Goal: Check status: Check status

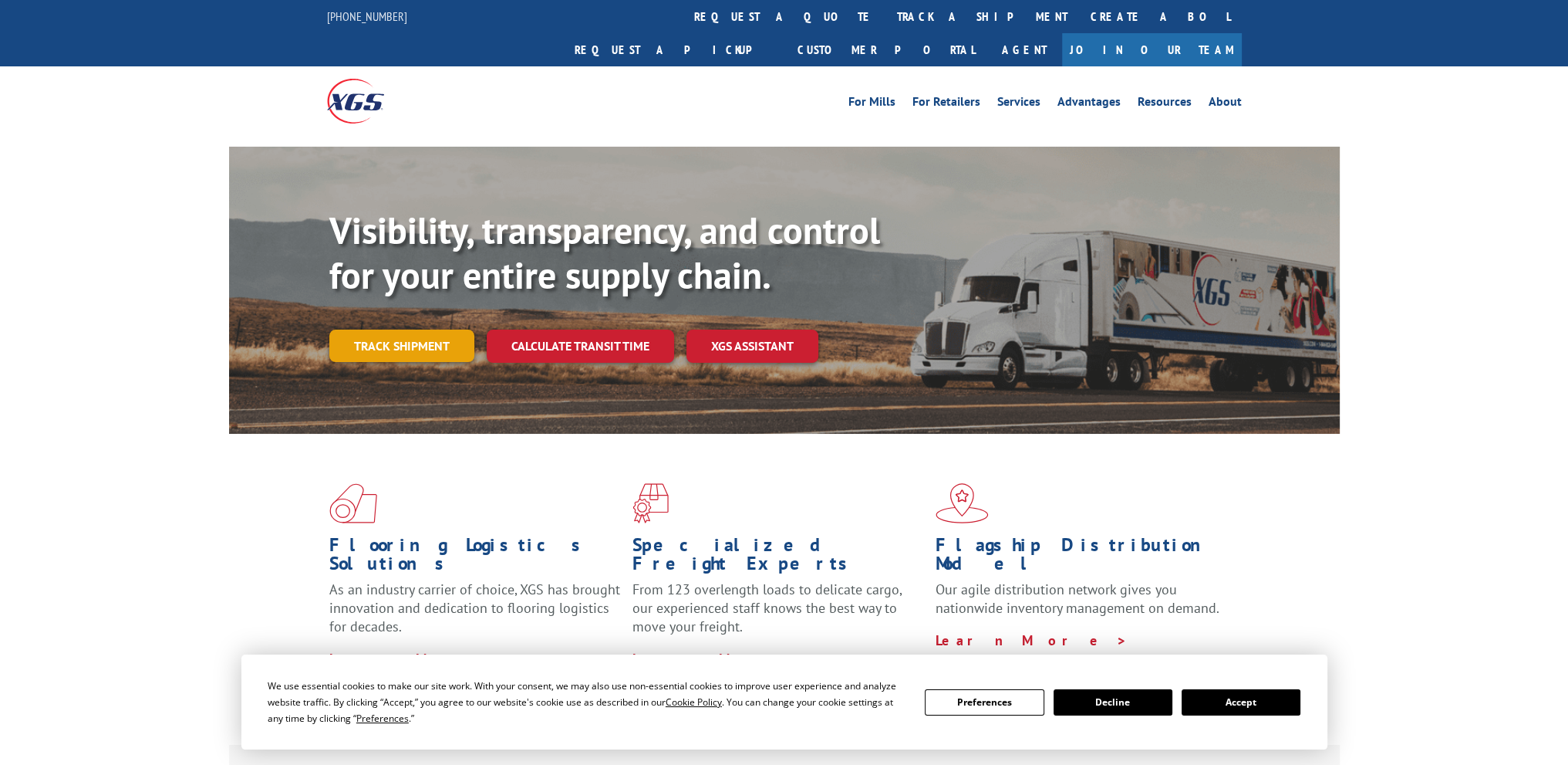
click at [392, 330] on link "Track shipment" at bounding box center [402, 346] width 145 height 32
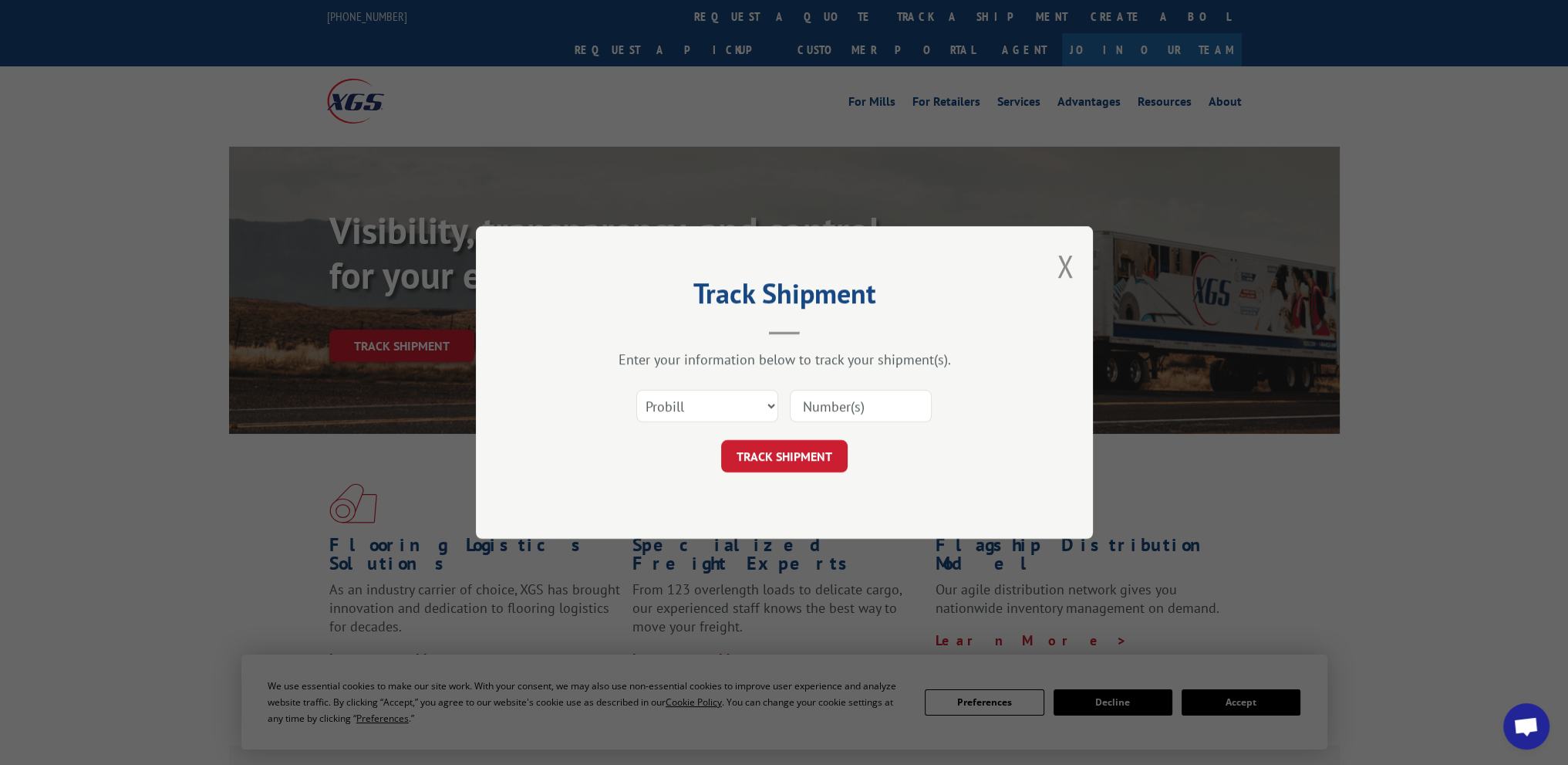
click at [818, 401] on input at bounding box center [861, 406] width 142 height 32
paste input "2552100"
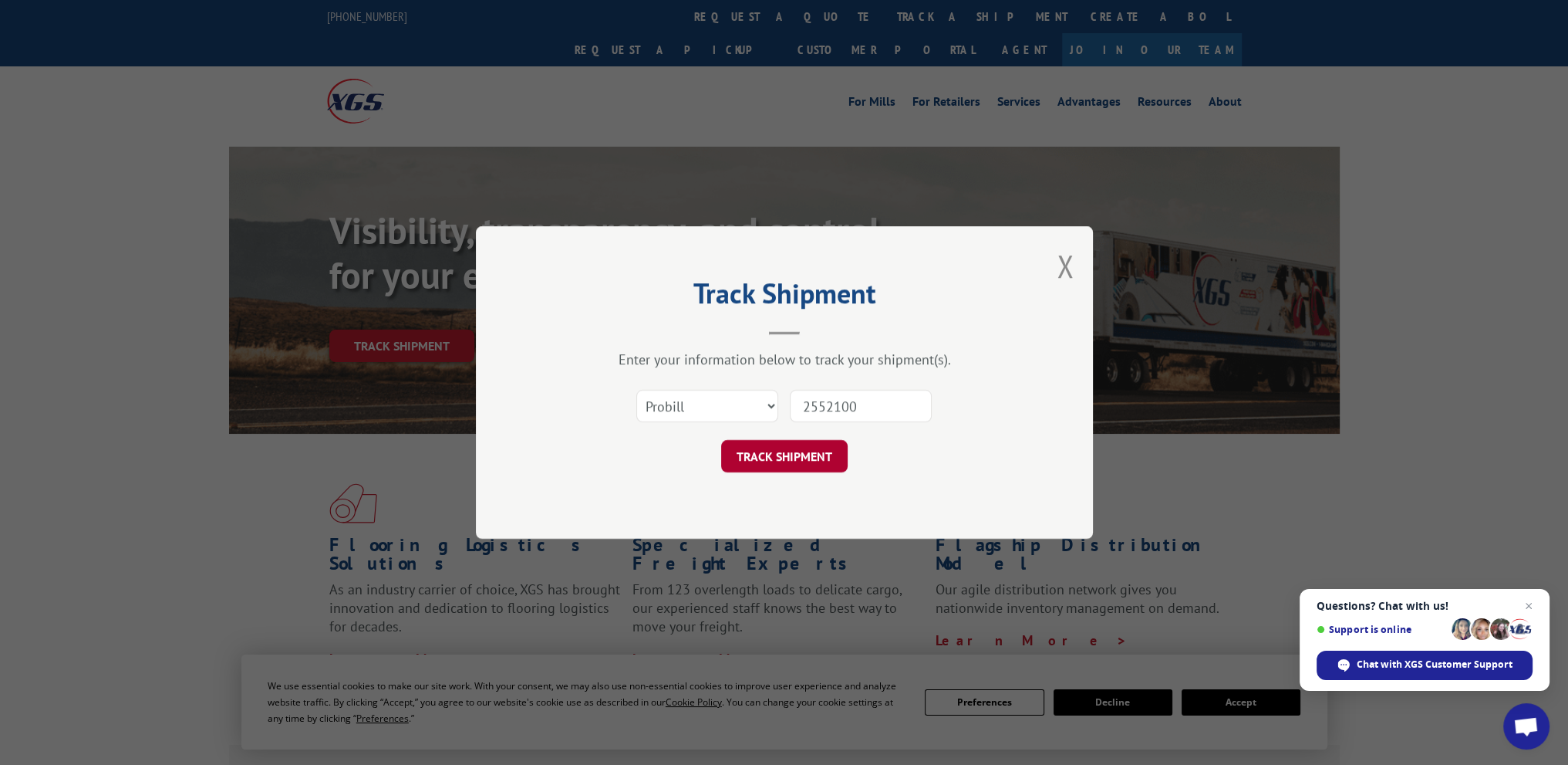
type input "2552100"
click at [805, 459] on button "TRACK SHIPMENT" at bounding box center [784, 456] width 127 height 32
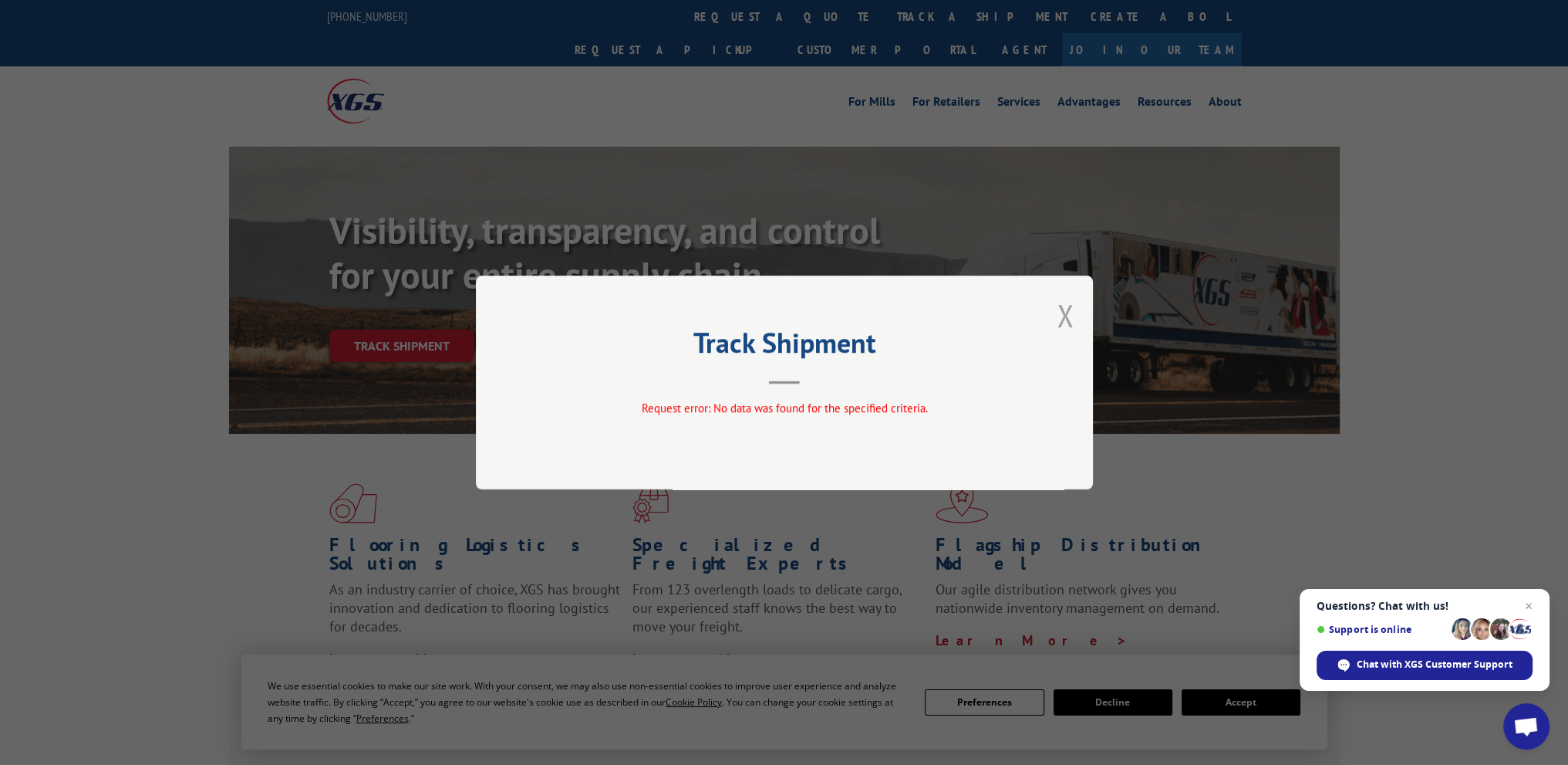
click at [1065, 317] on button "Close modal" at bounding box center [1065, 315] width 17 height 41
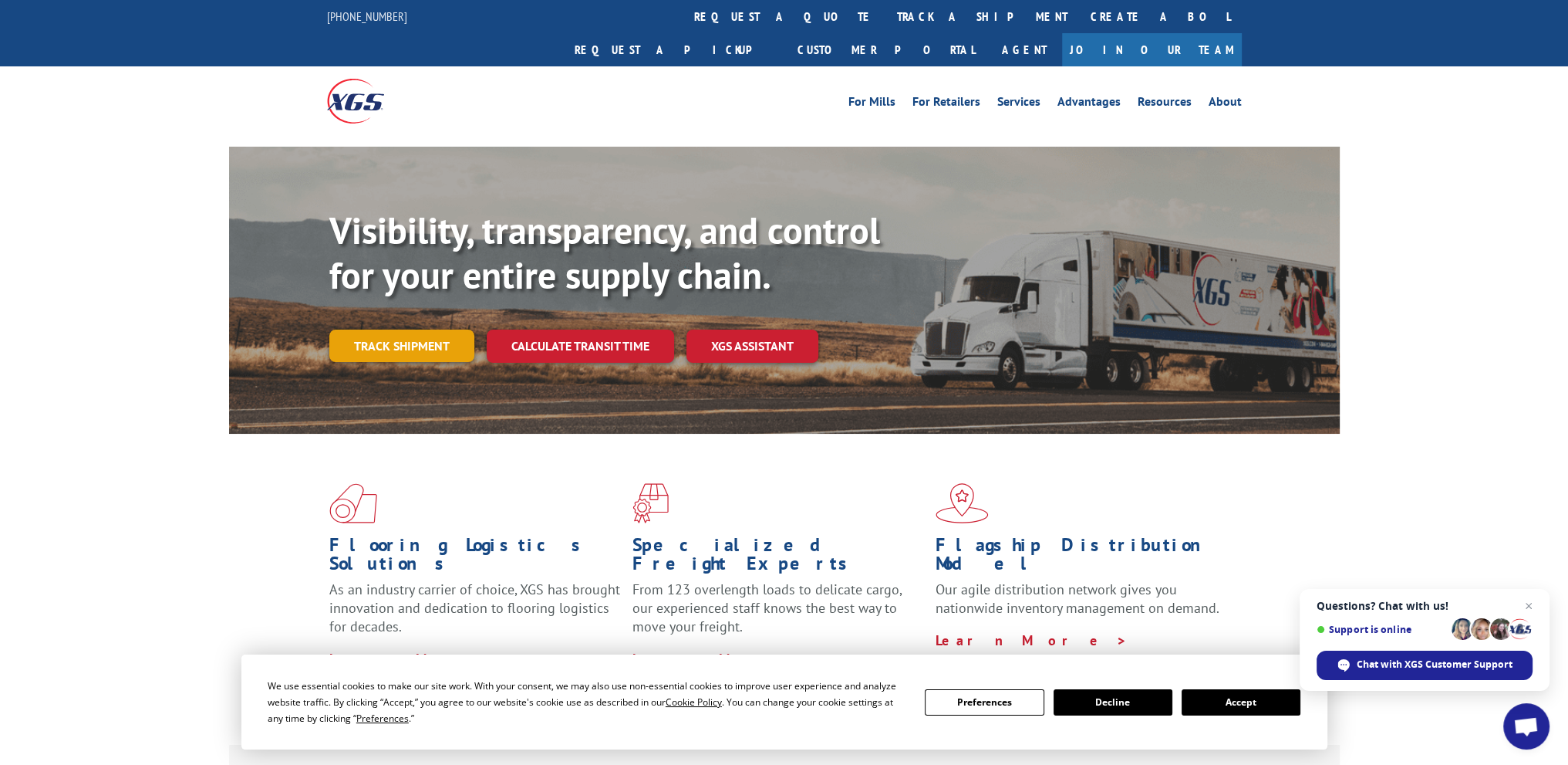
click at [416, 330] on link "Track shipment" at bounding box center [402, 346] width 145 height 32
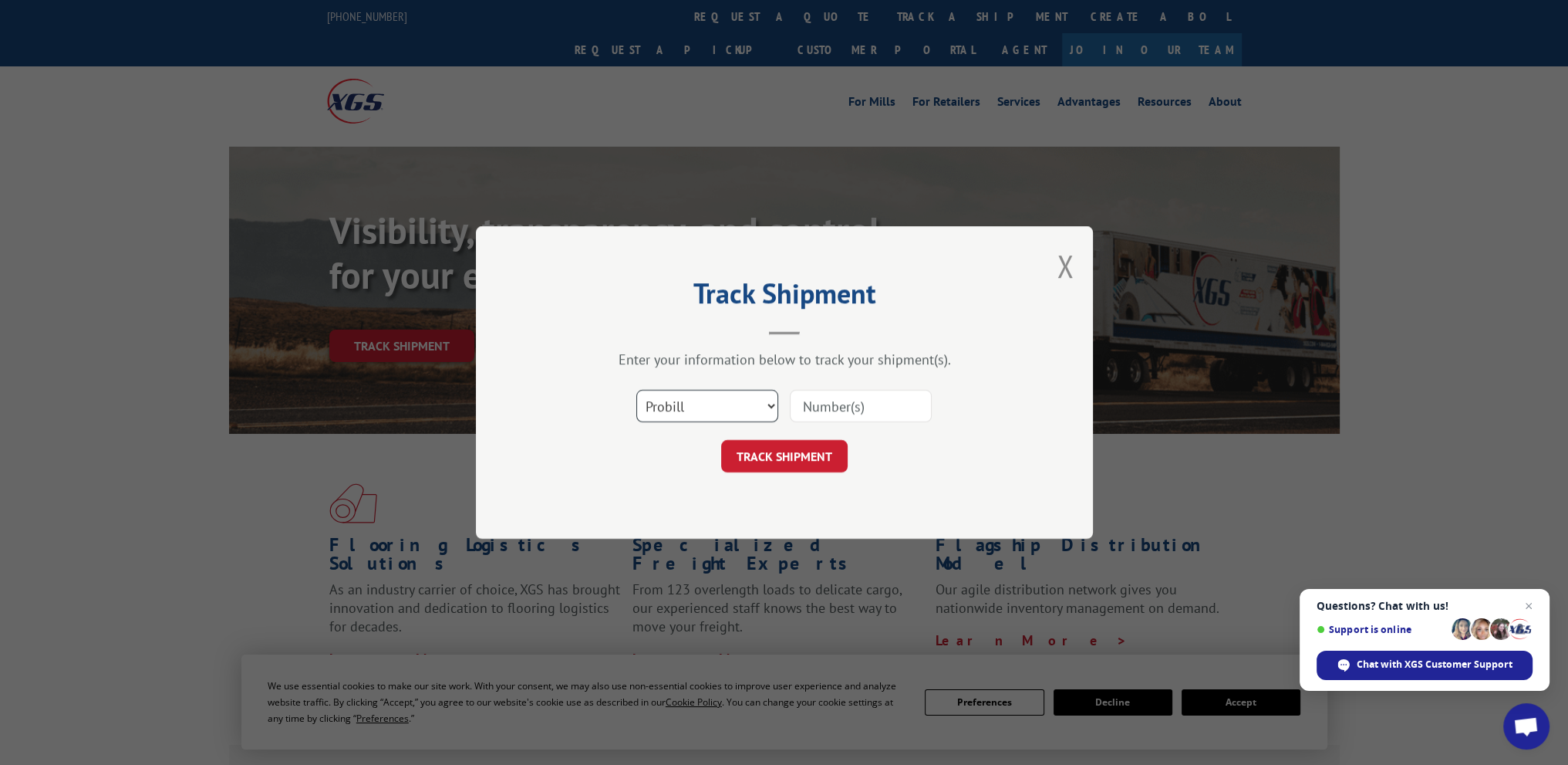
click at [674, 410] on select "Select category... Probill BOL PO" at bounding box center [707, 406] width 142 height 32
select select "po"
click at [636, 390] on select "Select category... Probill BOL PO" at bounding box center [707, 406] width 142 height 32
click at [816, 405] on input at bounding box center [861, 406] width 142 height 32
paste input "11725106"
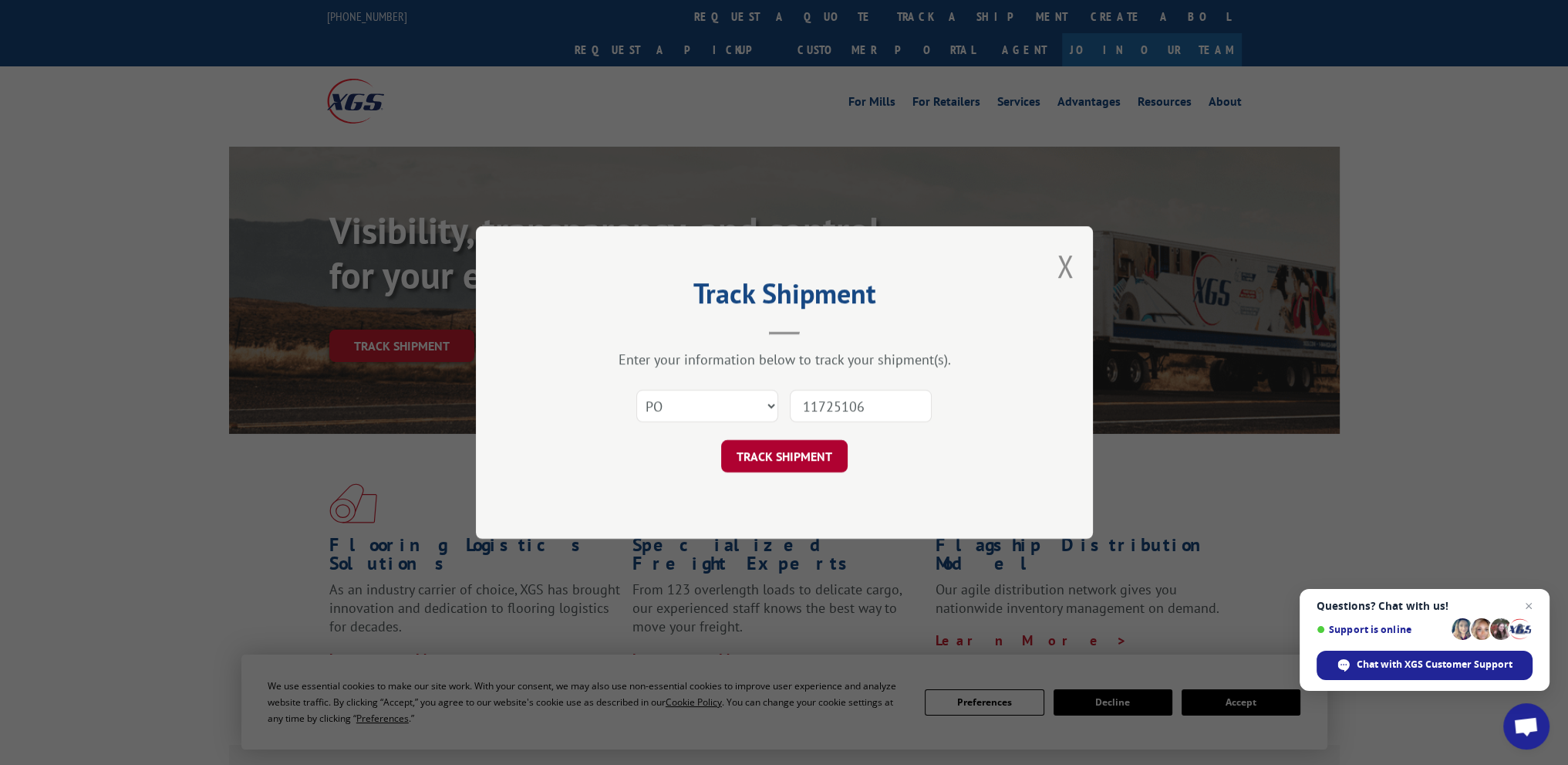
type input "11725106"
click at [813, 459] on button "TRACK SHIPMENT" at bounding box center [784, 456] width 127 height 32
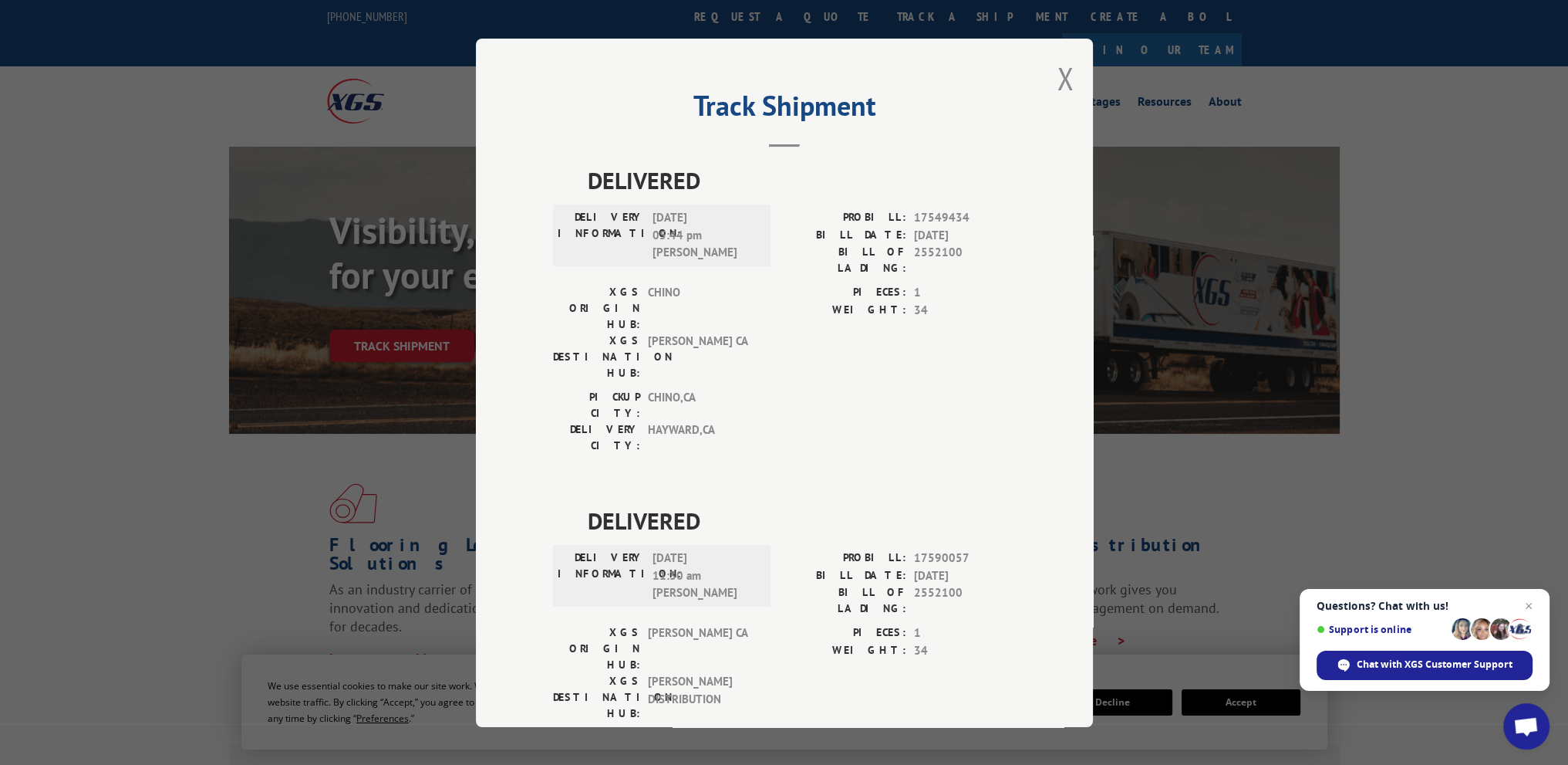
click at [938, 549] on span "17590057" at bounding box center [965, 558] width 101 height 18
copy span "17590057"
click at [934, 584] on span "2552100" at bounding box center [965, 600] width 101 height 32
click at [935, 584] on span "2552100" at bounding box center [965, 600] width 101 height 32
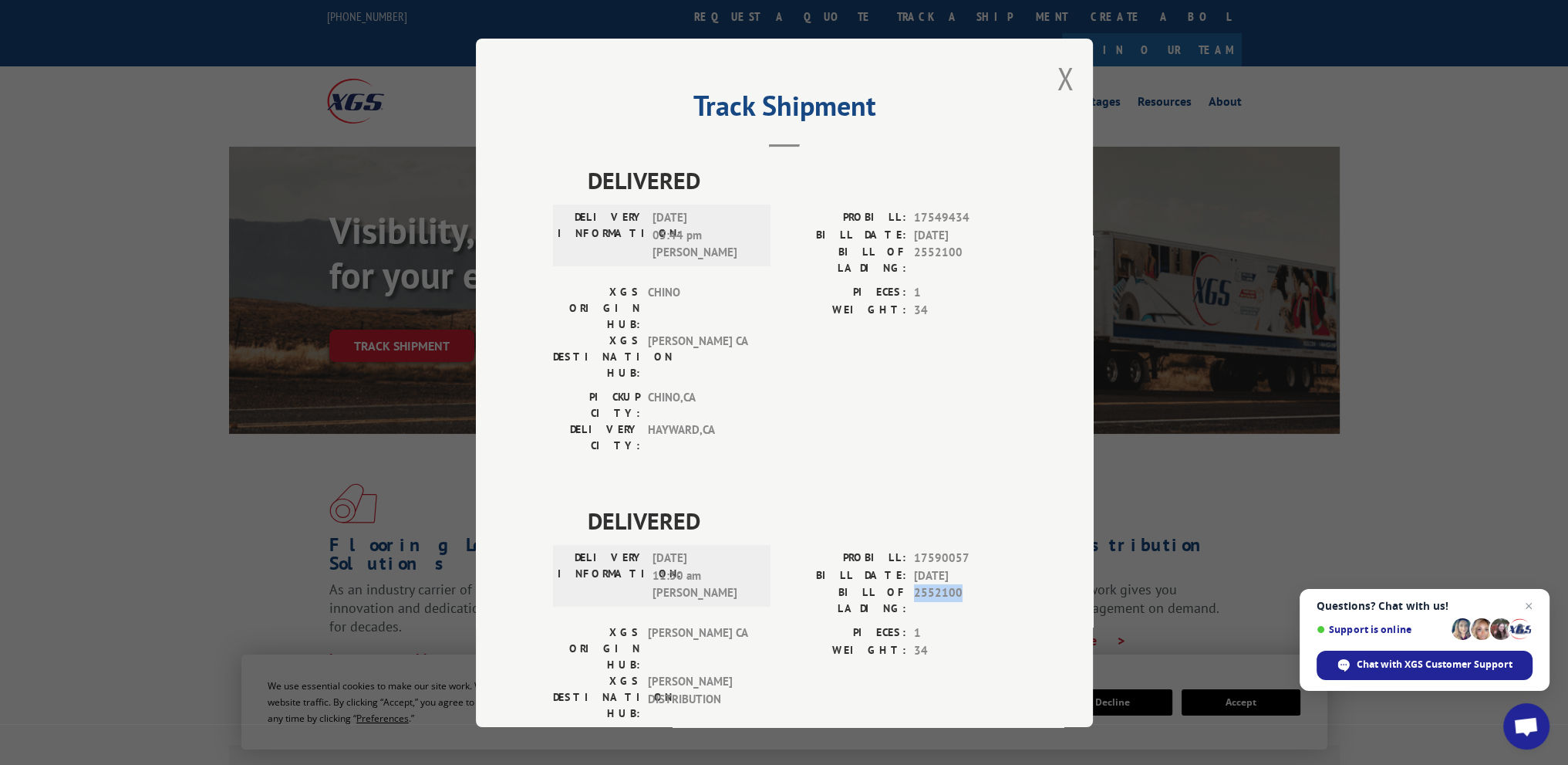
copy span "2552100"
click at [1062, 79] on button "Close modal" at bounding box center [1065, 78] width 17 height 41
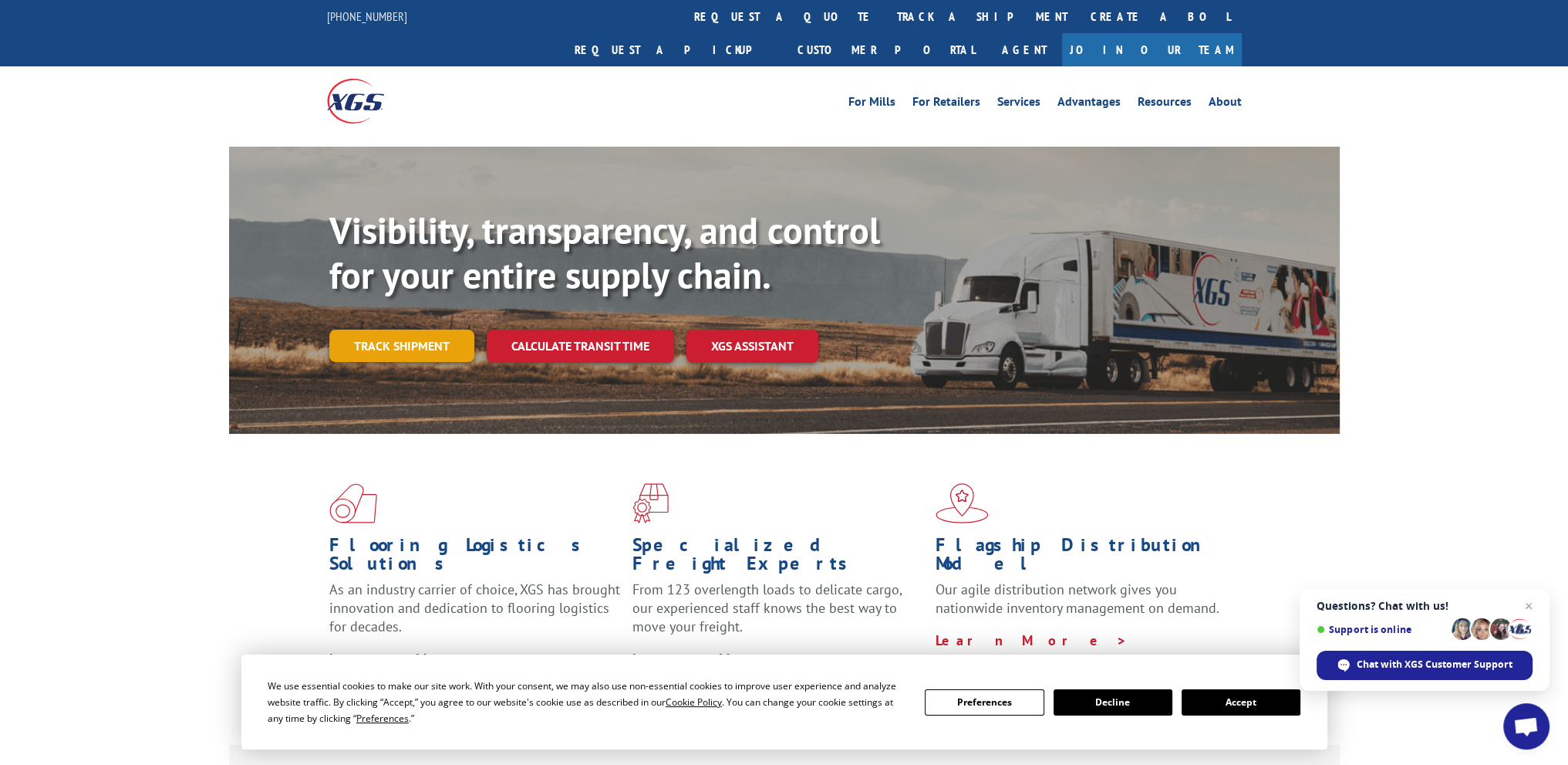
click at [382, 330] on link "Track shipment" at bounding box center [402, 346] width 145 height 32
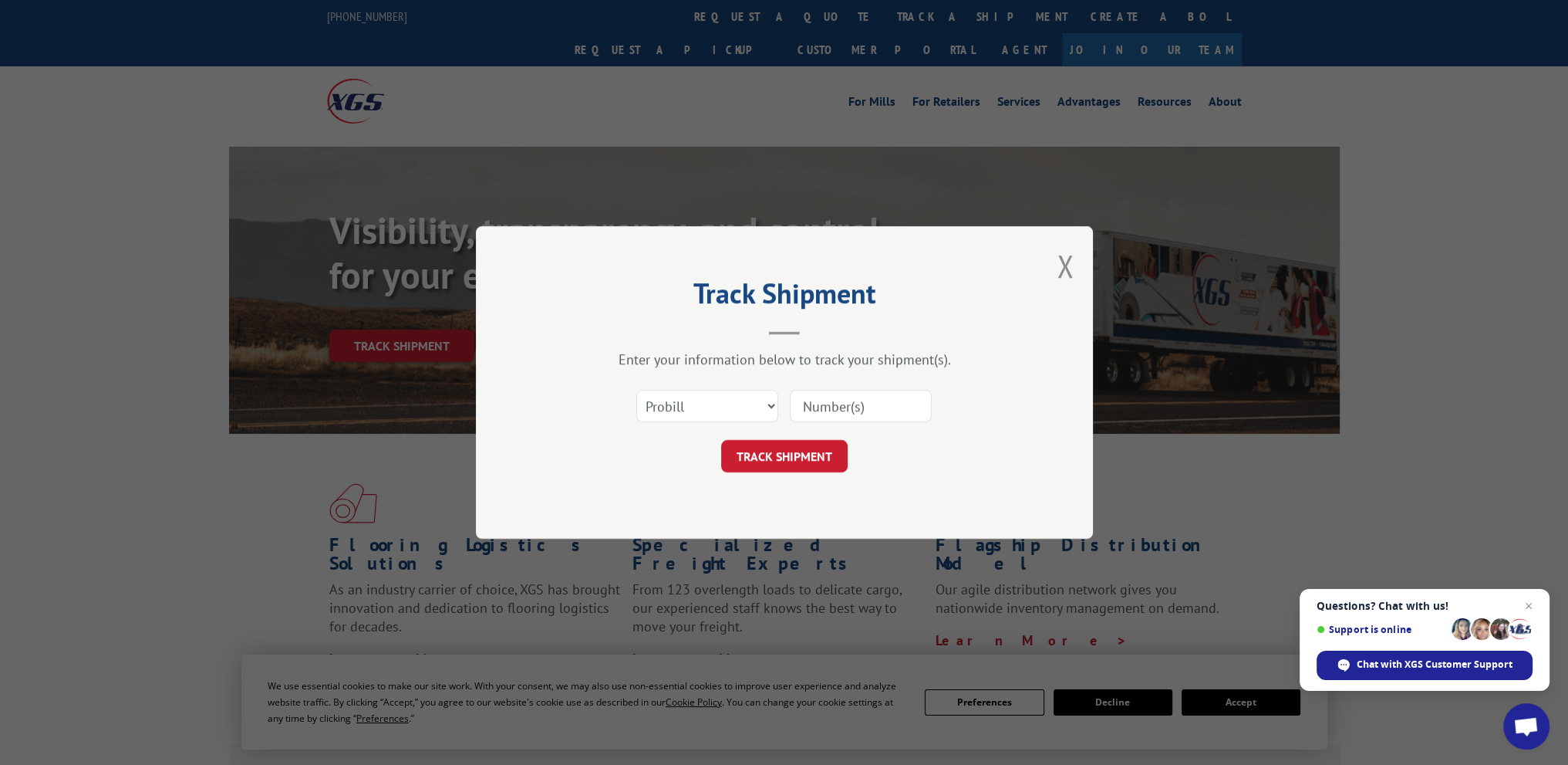
click at [842, 415] on input at bounding box center [861, 406] width 142 height 32
paste input "2552100"
type input "2552100"
click at [784, 464] on button "TRACK SHIPMENT" at bounding box center [784, 456] width 127 height 32
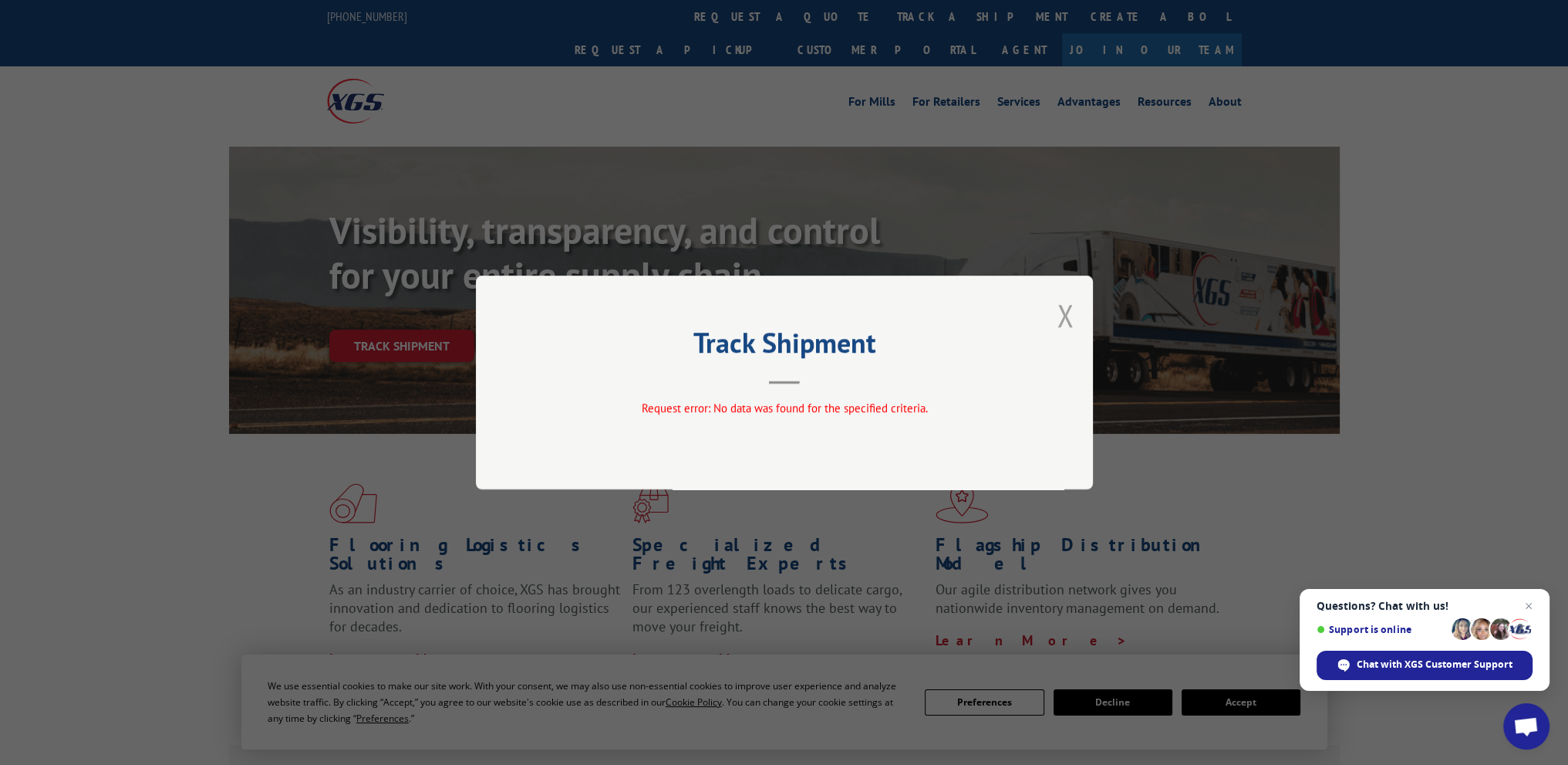
click at [1062, 318] on button "Close modal" at bounding box center [1065, 315] width 17 height 41
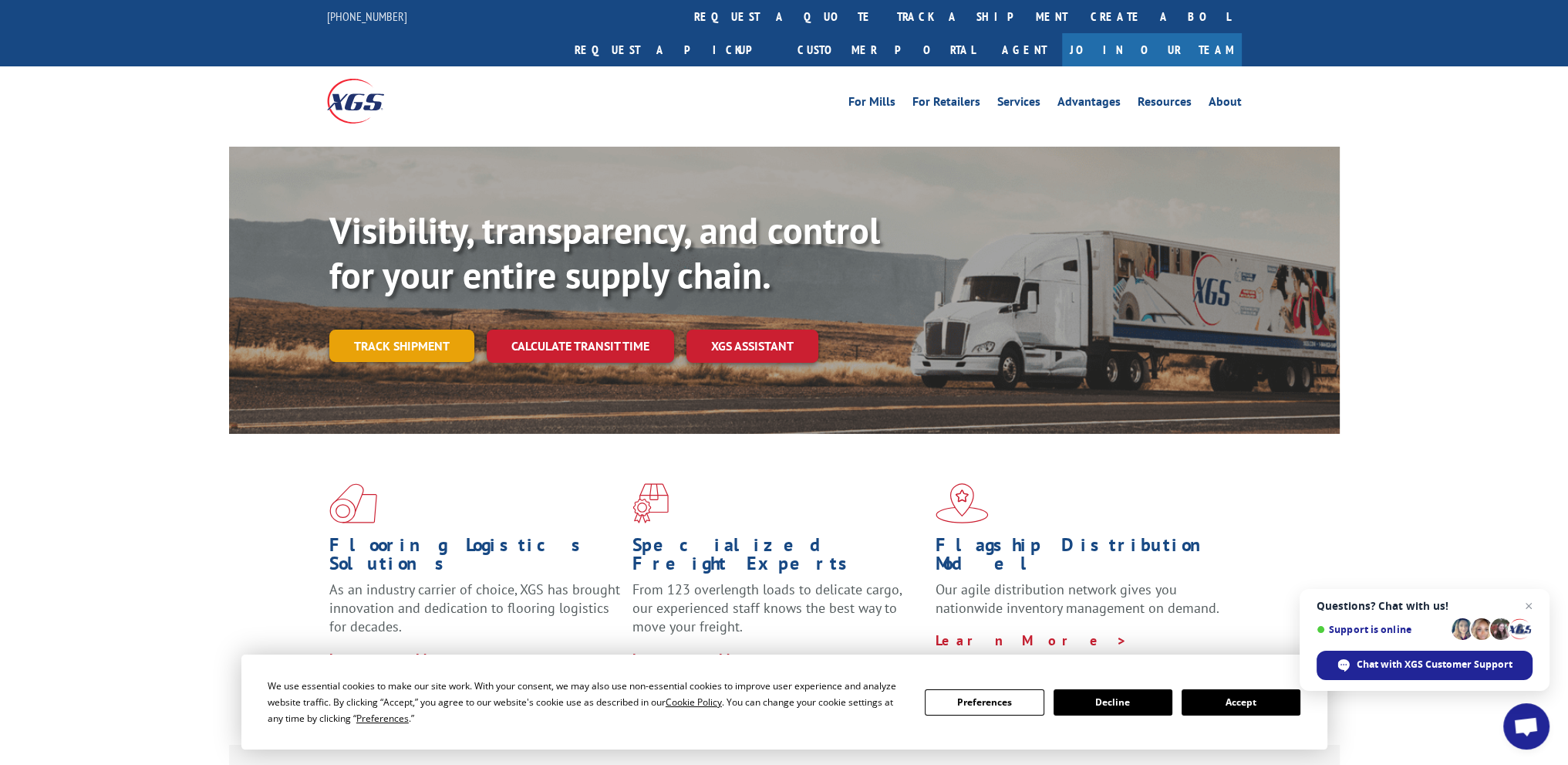
click at [406, 330] on link "Track shipment" at bounding box center [402, 346] width 145 height 32
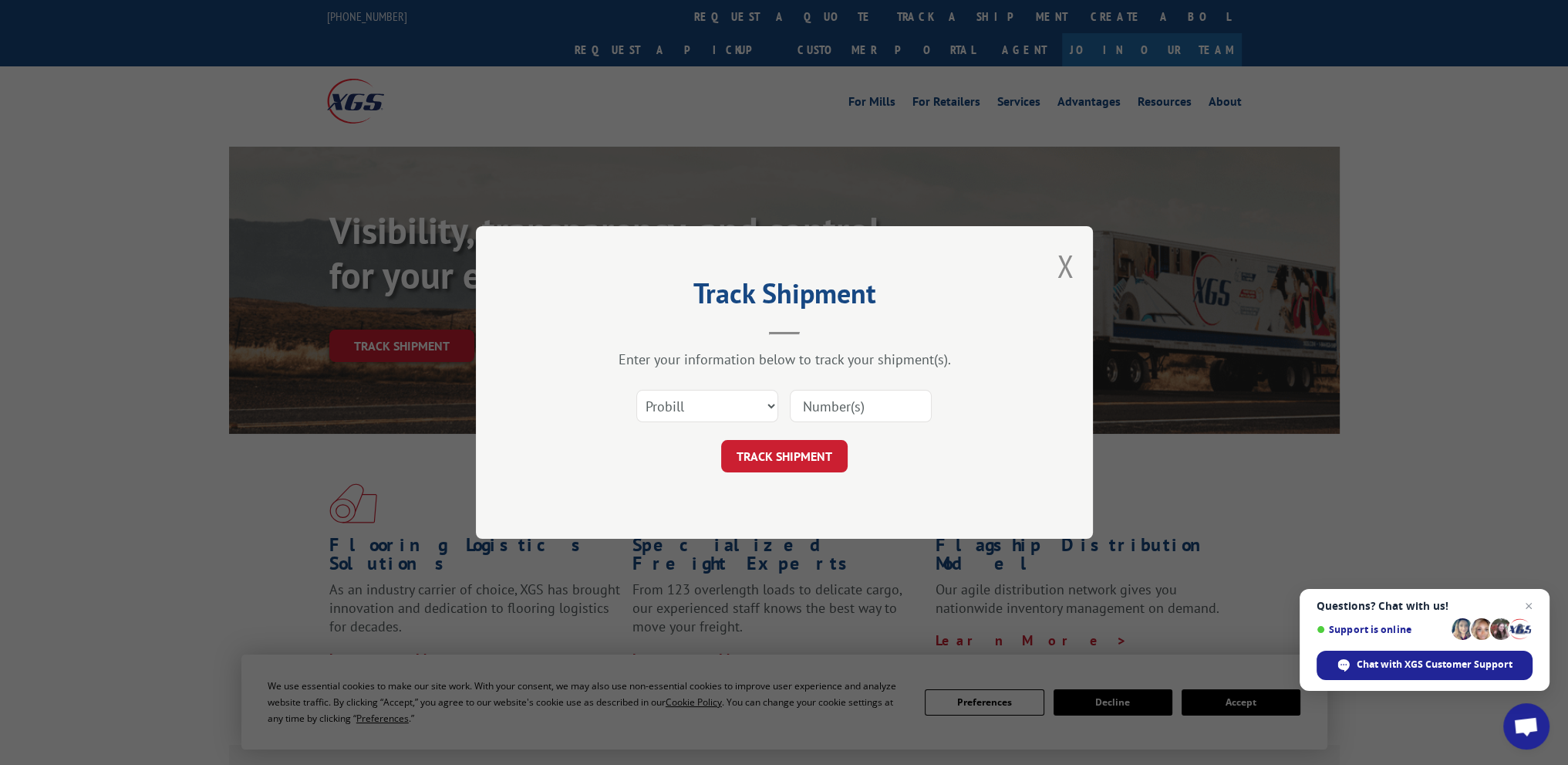
click at [867, 412] on input at bounding box center [861, 406] width 142 height 32
click at [814, 400] on input at bounding box center [861, 406] width 142 height 32
paste input "11725106"
type input "11725106"
click button "TRACK SHIPMENT" at bounding box center [784, 456] width 127 height 32
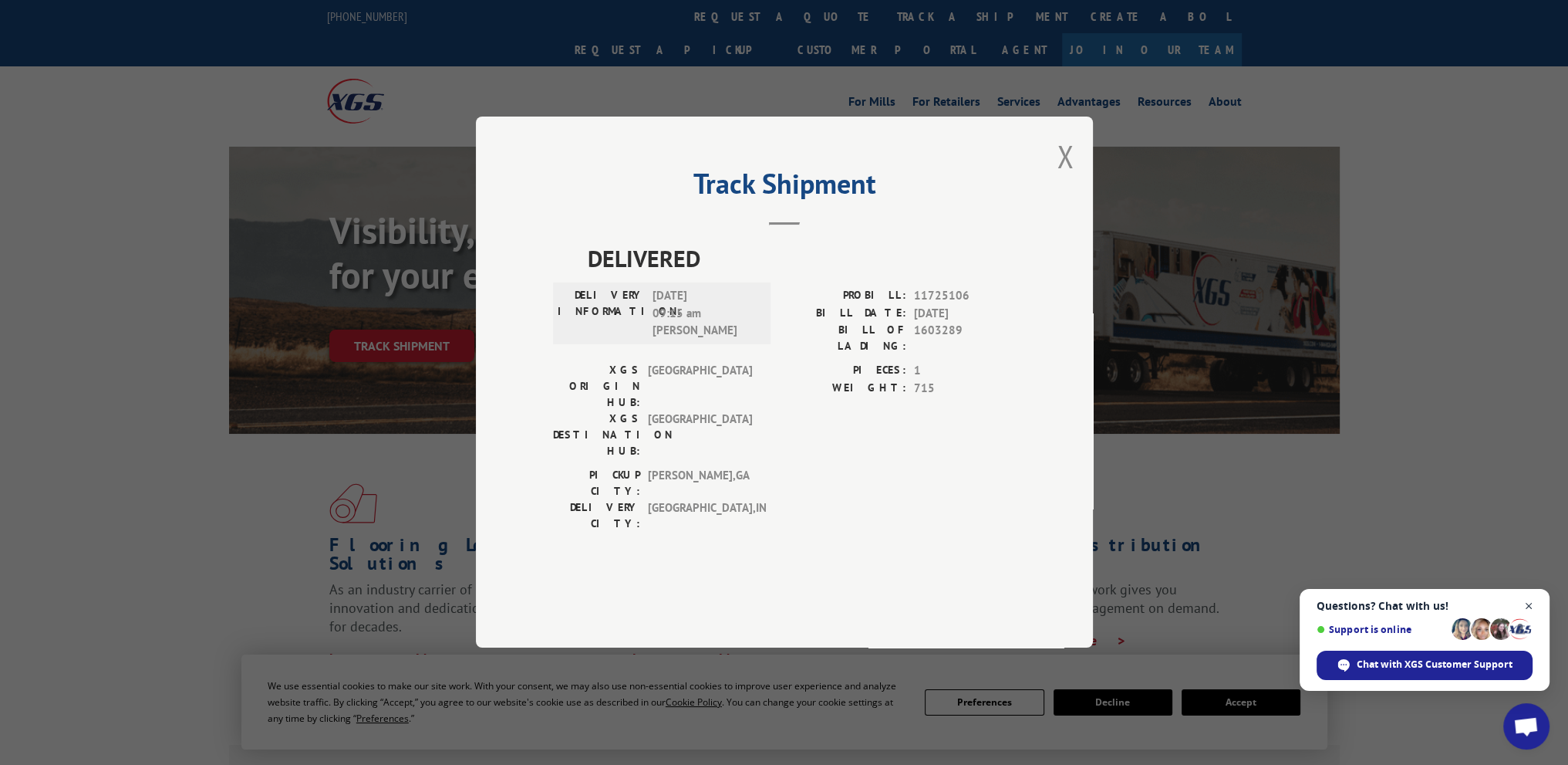
click at [1527, 604] on span "Close chat" at bounding box center [1528, 606] width 19 height 19
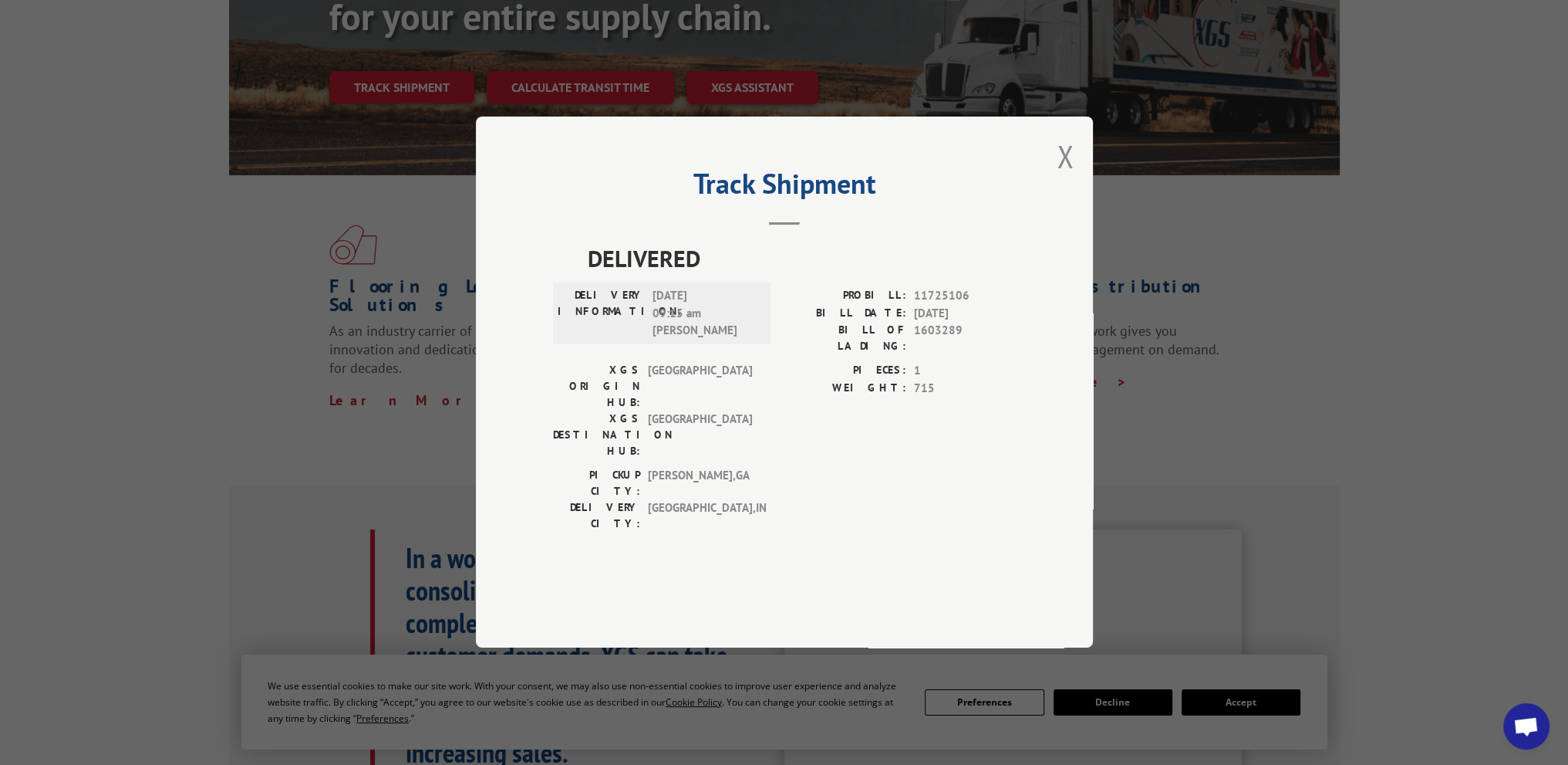
scroll to position [309, 0]
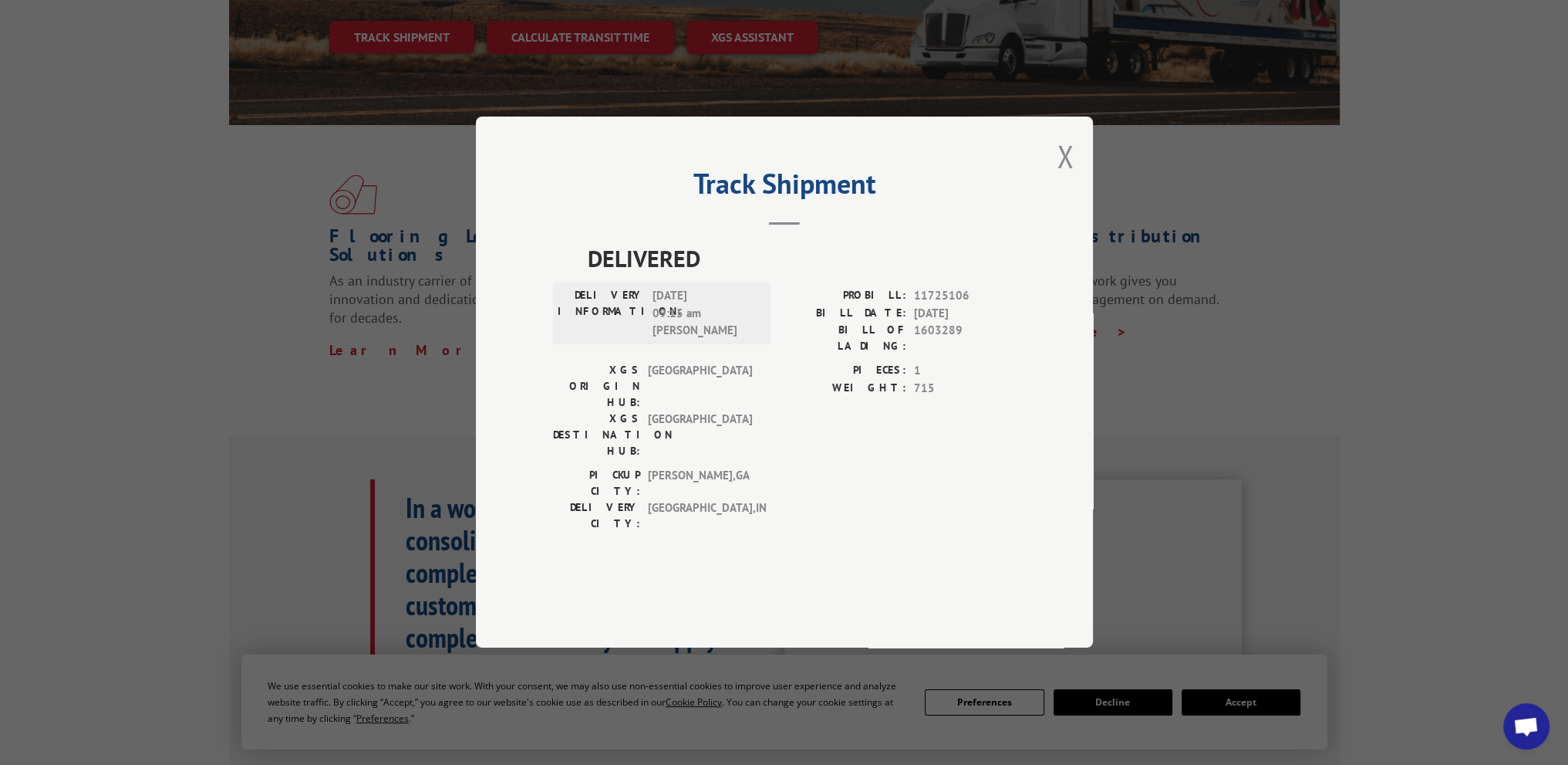
click at [1077, 203] on div "Track Shipment DELIVERED DELIVERY INFORMATION: 08/17/2020 09:15 am BILLY PROBIL…" at bounding box center [784, 382] width 617 height 531
click at [1062, 177] on button "Close modal" at bounding box center [1065, 156] width 17 height 41
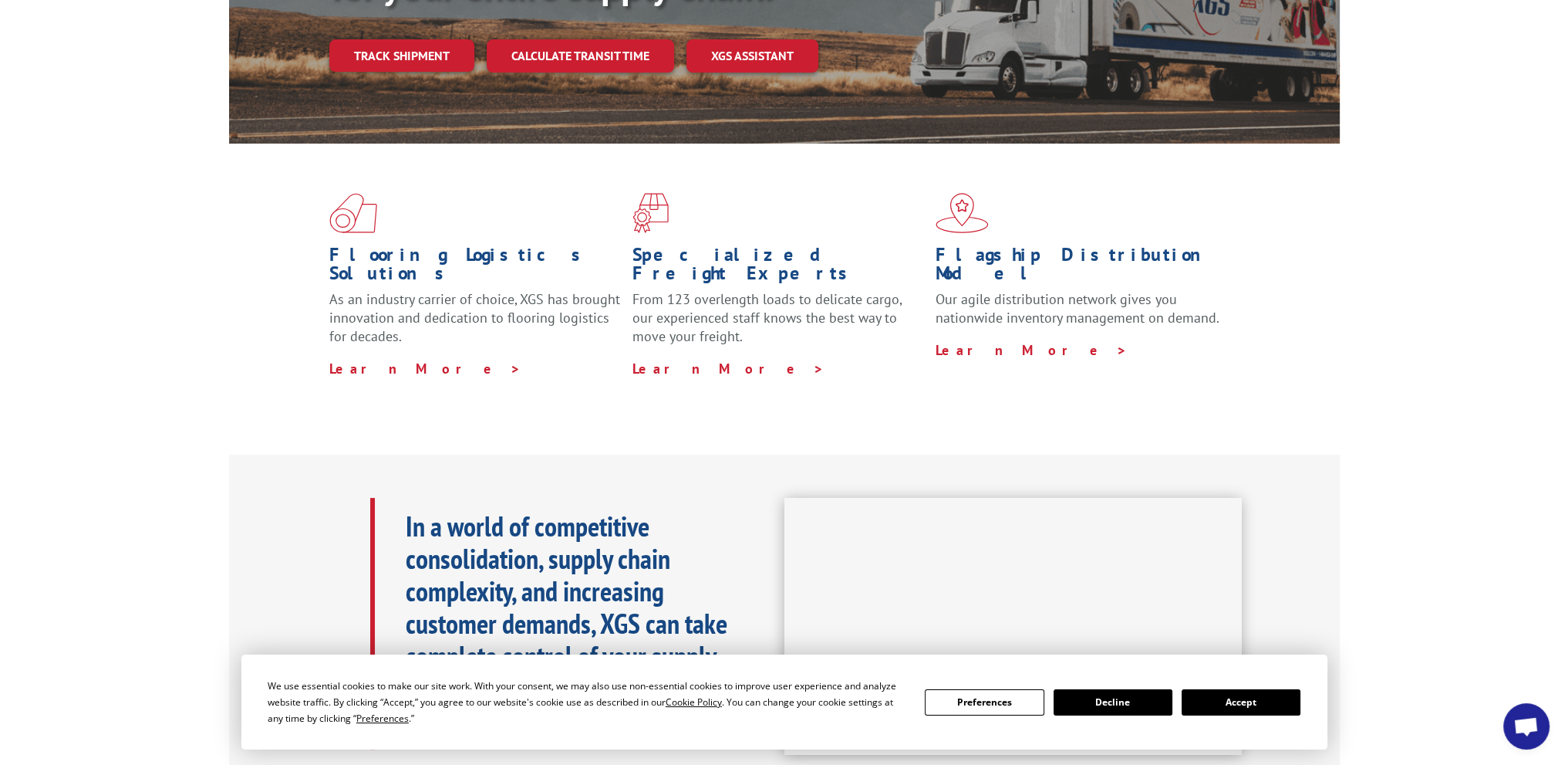
scroll to position [0, 0]
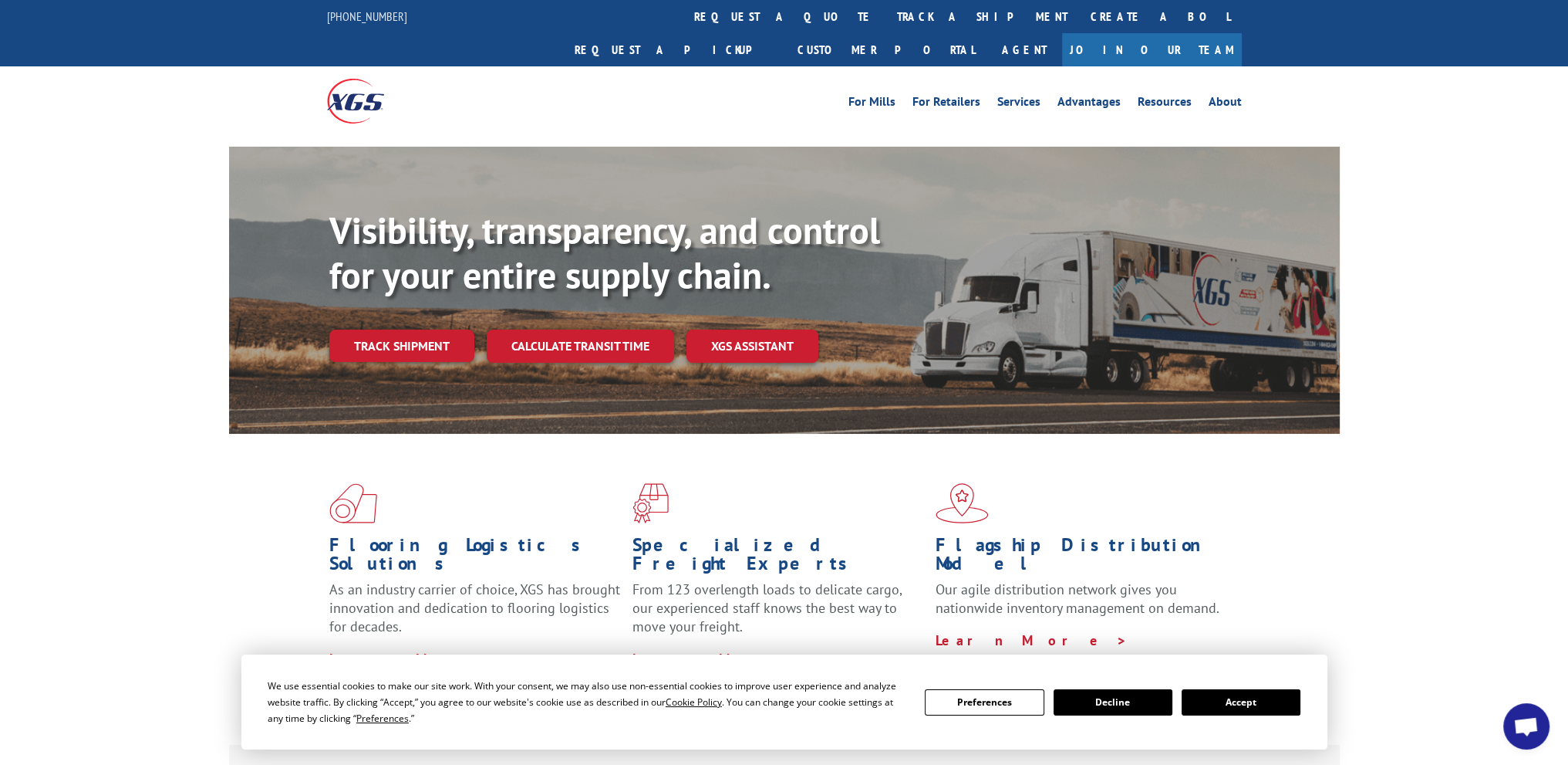
click at [1228, 698] on button "Accept" at bounding box center [1240, 702] width 119 height 26
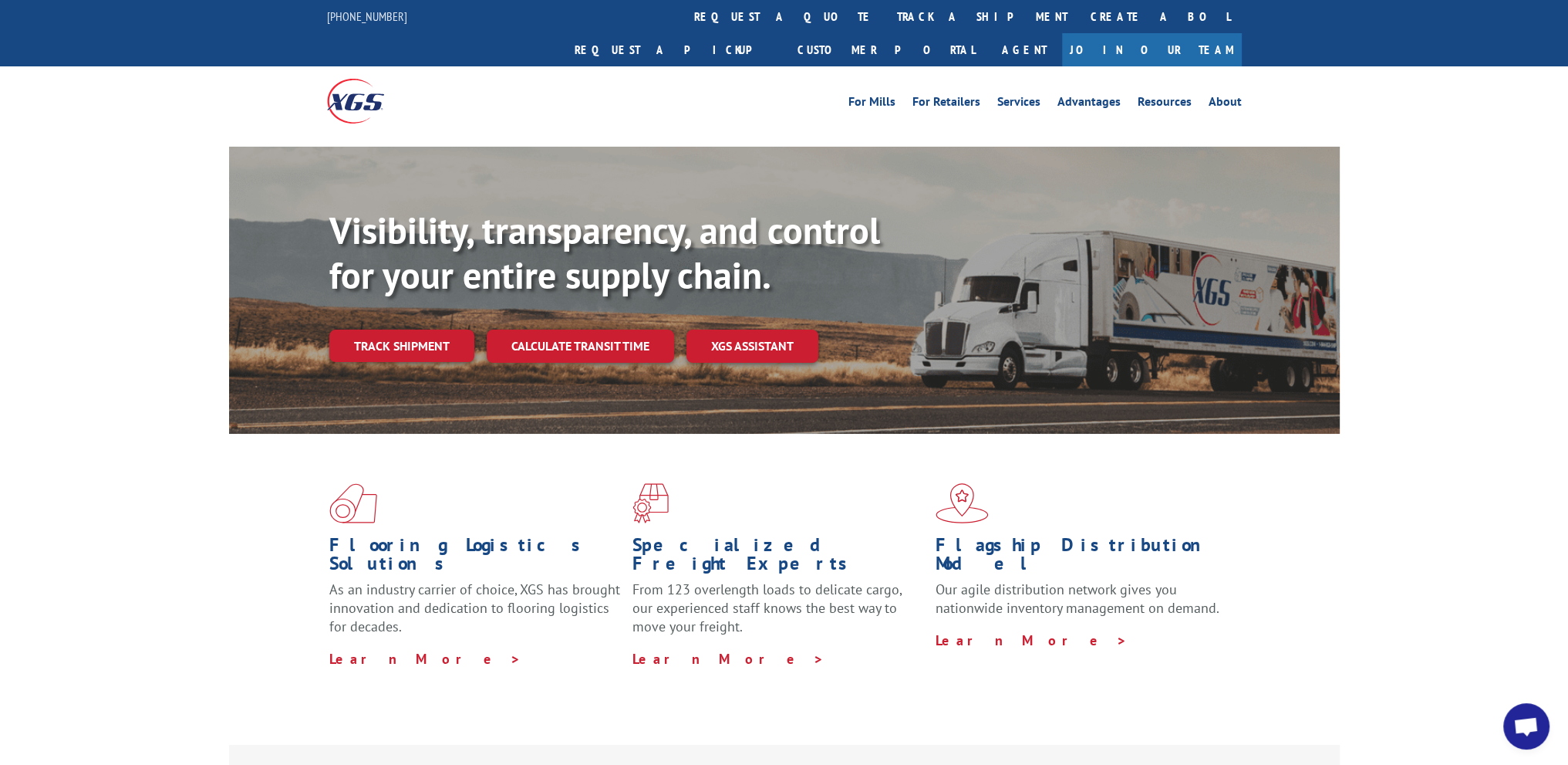
drag, startPoint x: 460, startPoint y: 313, endPoint x: 379, endPoint y: 314, distance: 81.0
click at [460, 330] on link "Track shipment" at bounding box center [402, 346] width 145 height 32
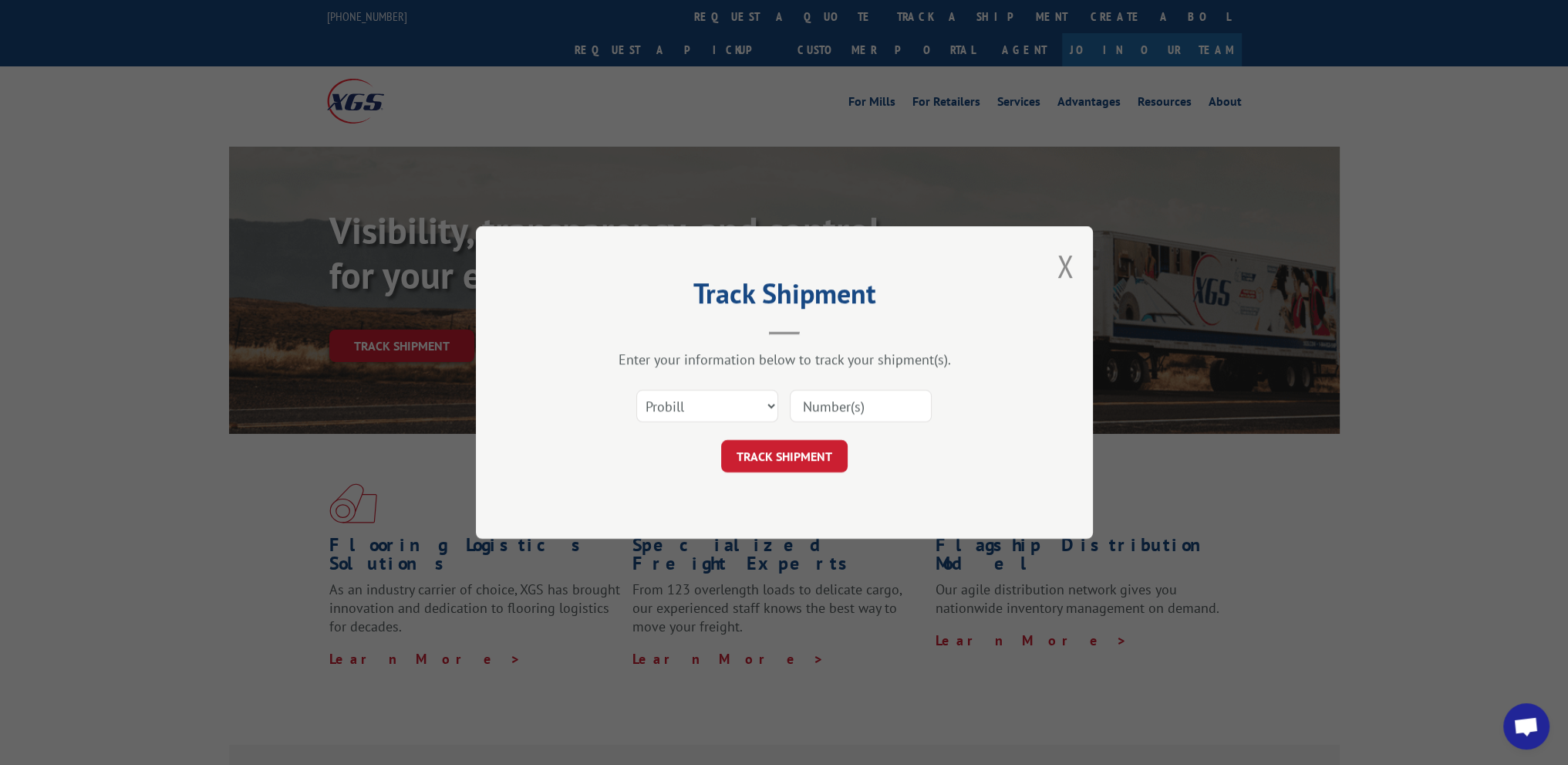
click at [799, 407] on input at bounding box center [861, 406] width 142 height 32
paste input "11725106"
type input "11725106"
click at [767, 449] on button "TRACK SHIPMENT" at bounding box center [784, 456] width 127 height 32
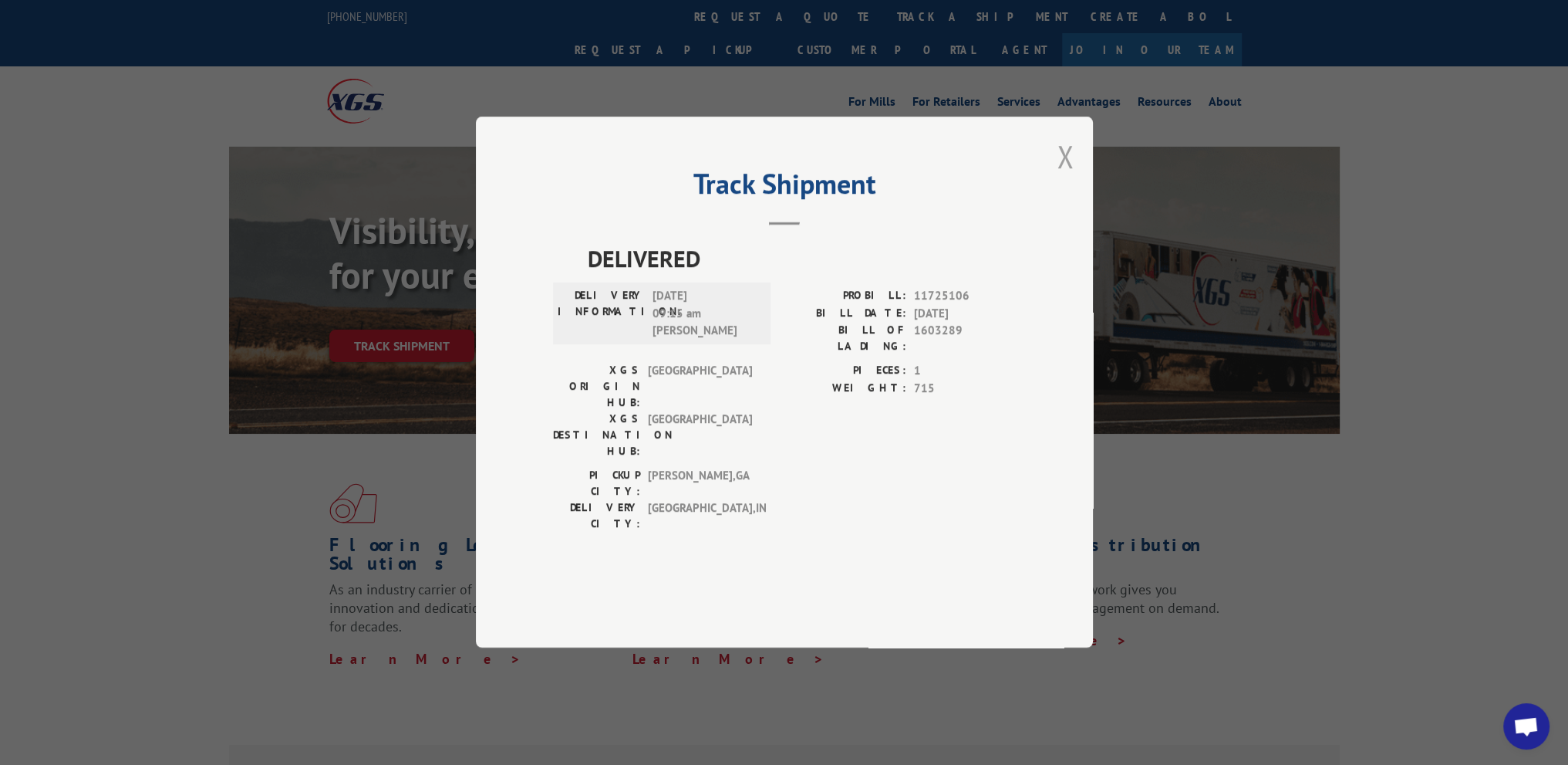
click at [1061, 177] on button "Close modal" at bounding box center [1065, 156] width 17 height 41
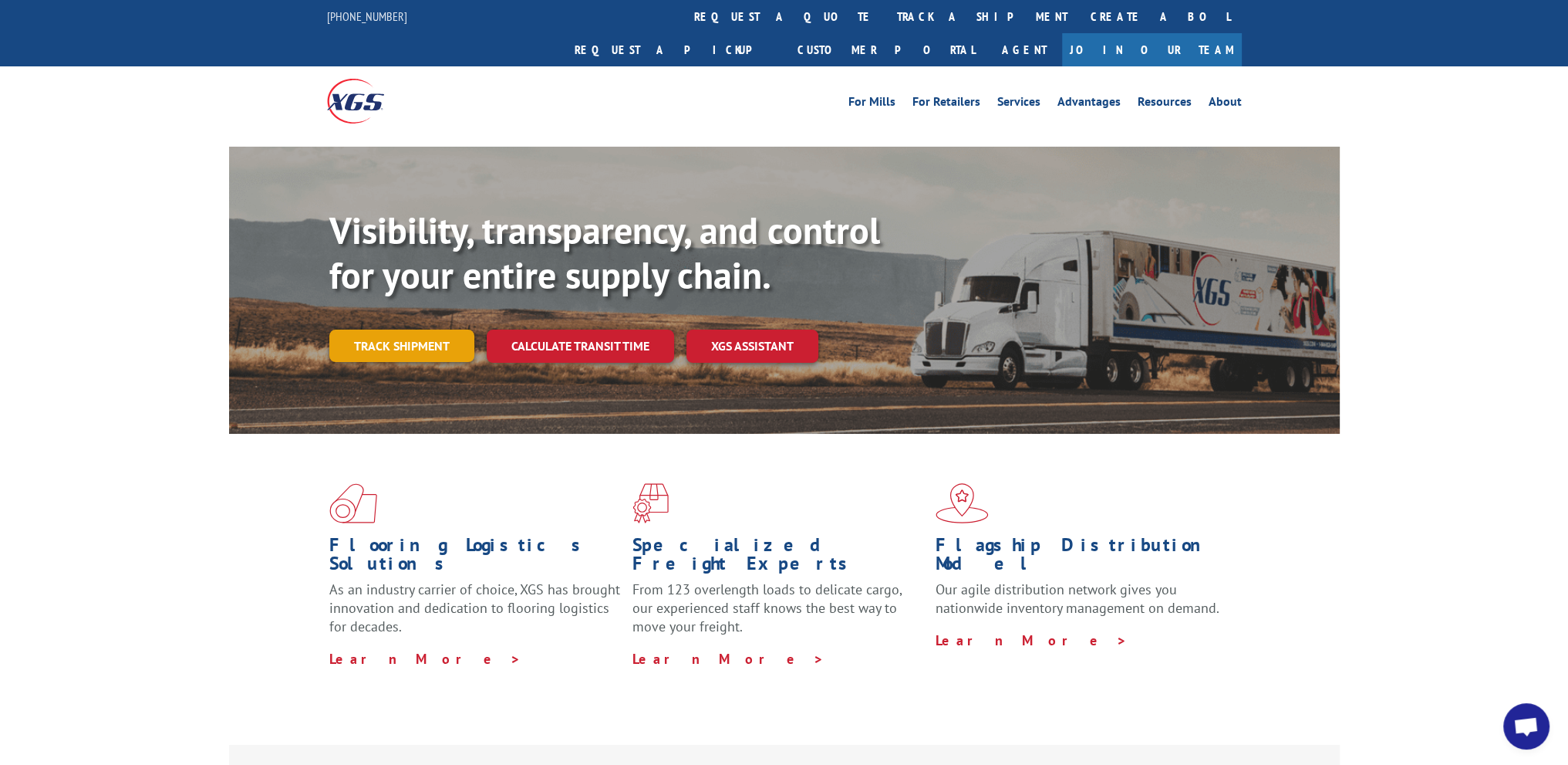
click at [418, 330] on link "Track shipment" at bounding box center [402, 346] width 145 height 32
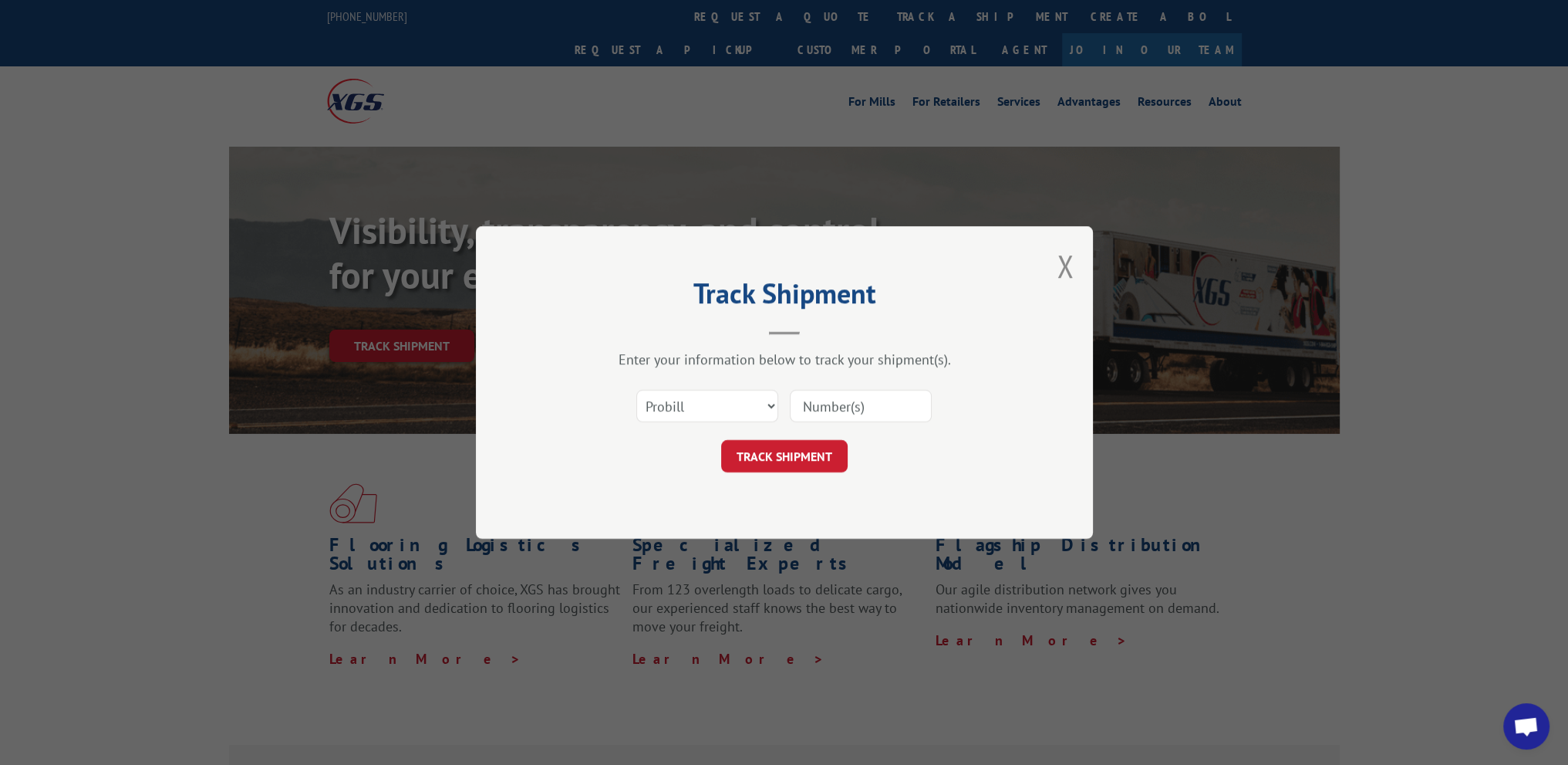
click at [817, 403] on input at bounding box center [861, 406] width 142 height 32
paste input "17549434"
type input "17549434"
click at [827, 450] on button "TRACK SHIPMENT" at bounding box center [784, 456] width 127 height 32
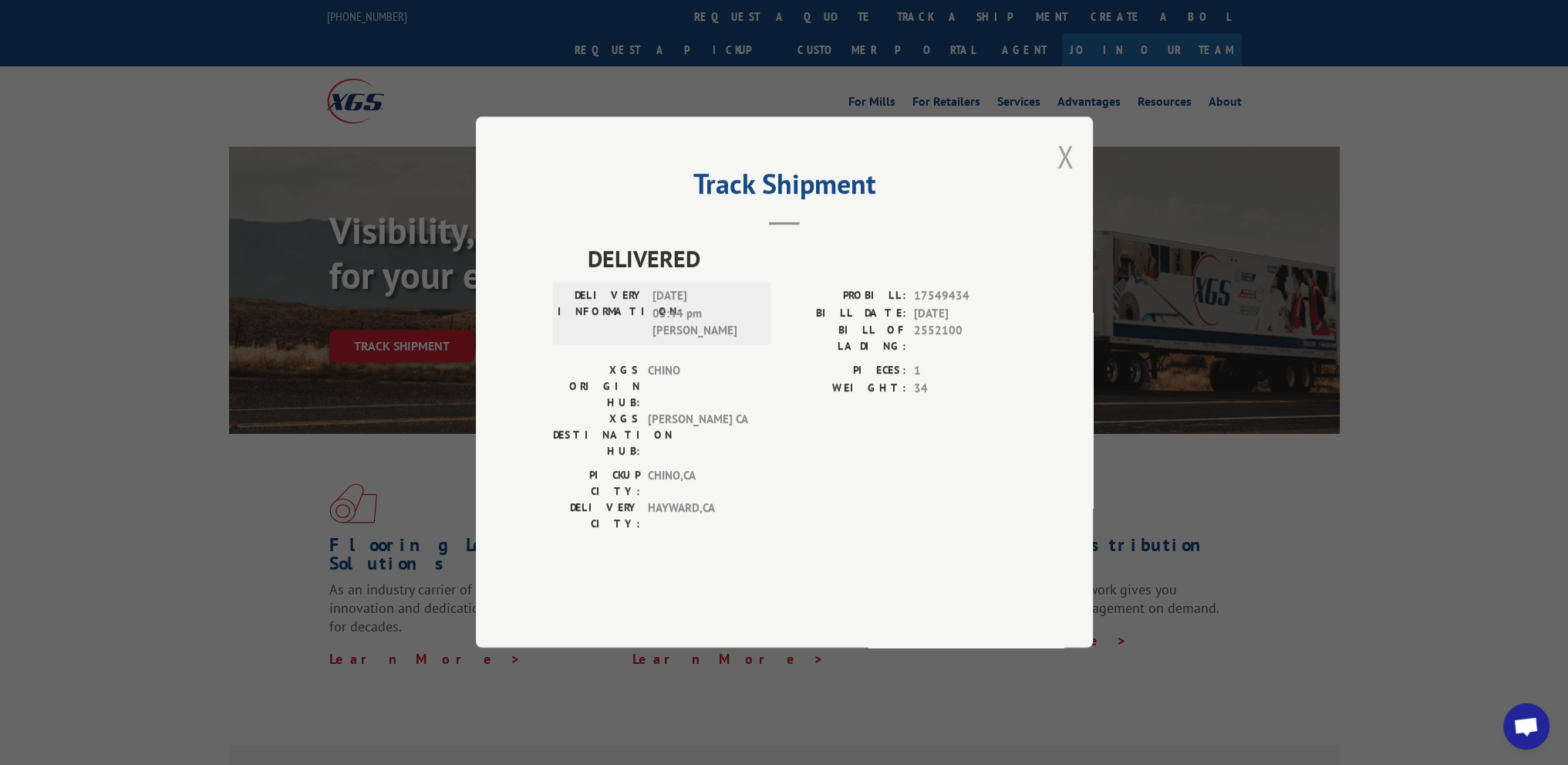
click at [1063, 177] on button "Close modal" at bounding box center [1065, 156] width 17 height 41
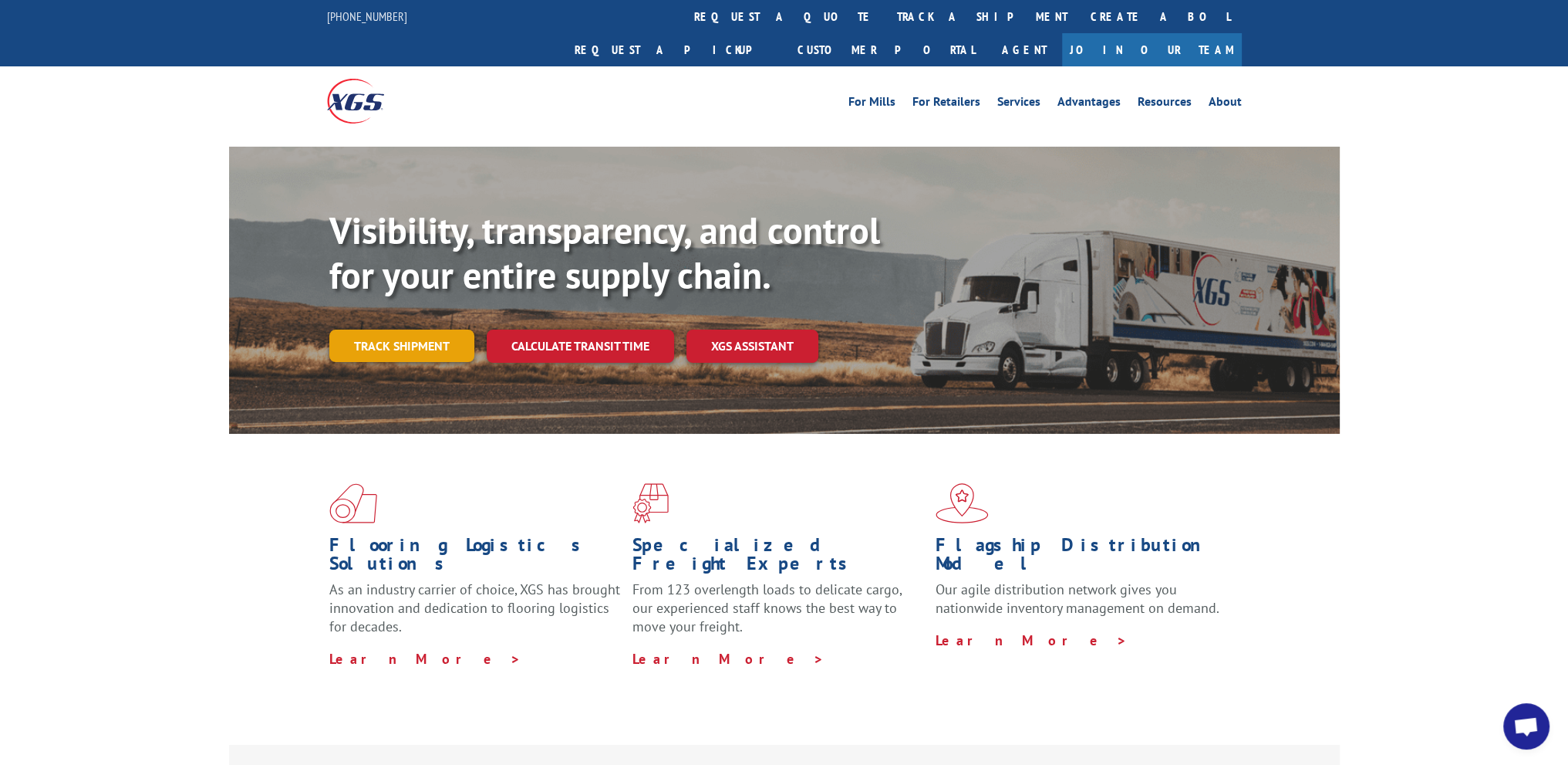
click at [377, 330] on link "Track shipment" at bounding box center [402, 346] width 145 height 32
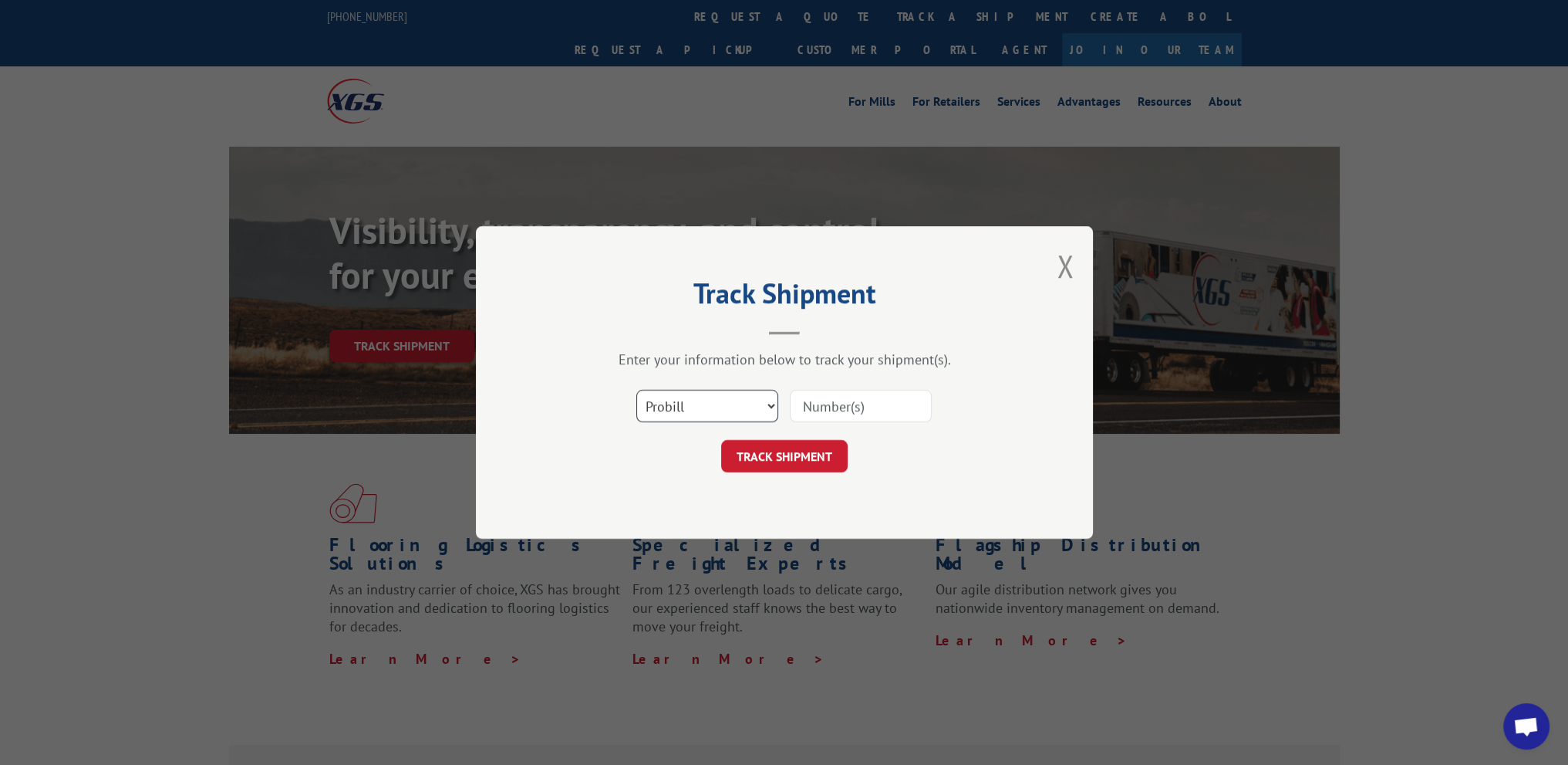
drag, startPoint x: 675, startPoint y: 393, endPoint x: 675, endPoint y: 403, distance: 10.0
click at [675, 393] on select "Select category... Probill BOL PO" at bounding box center [707, 406] width 142 height 32
select select "po"
click at [636, 390] on select "Select category... Probill BOL PO" at bounding box center [707, 406] width 142 height 32
click at [825, 397] on input at bounding box center [861, 406] width 142 height 32
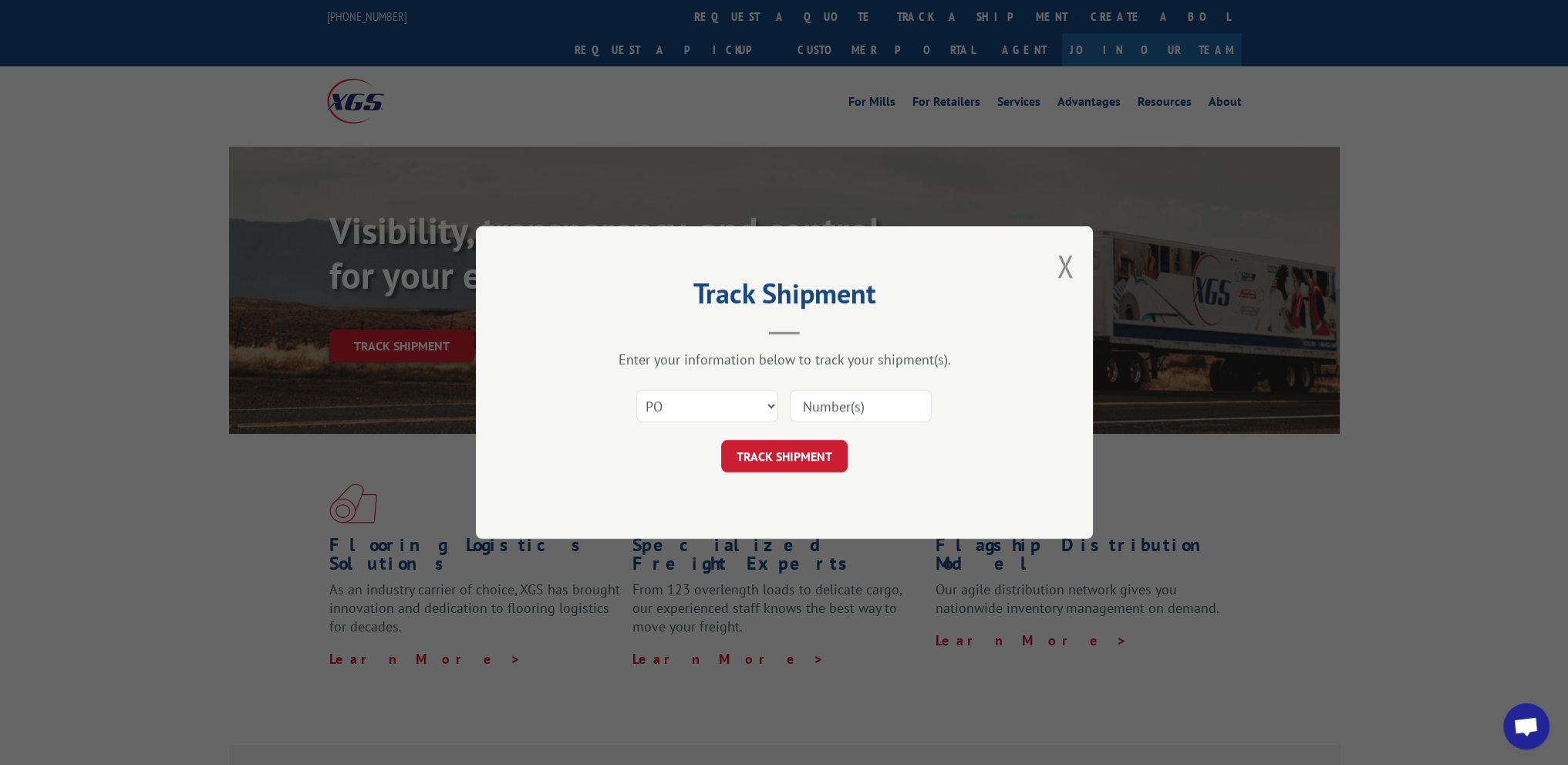
paste input "17549434"
type input "17549434"
click at [824, 442] on button "TRACK SHIPMENT" at bounding box center [784, 456] width 127 height 32
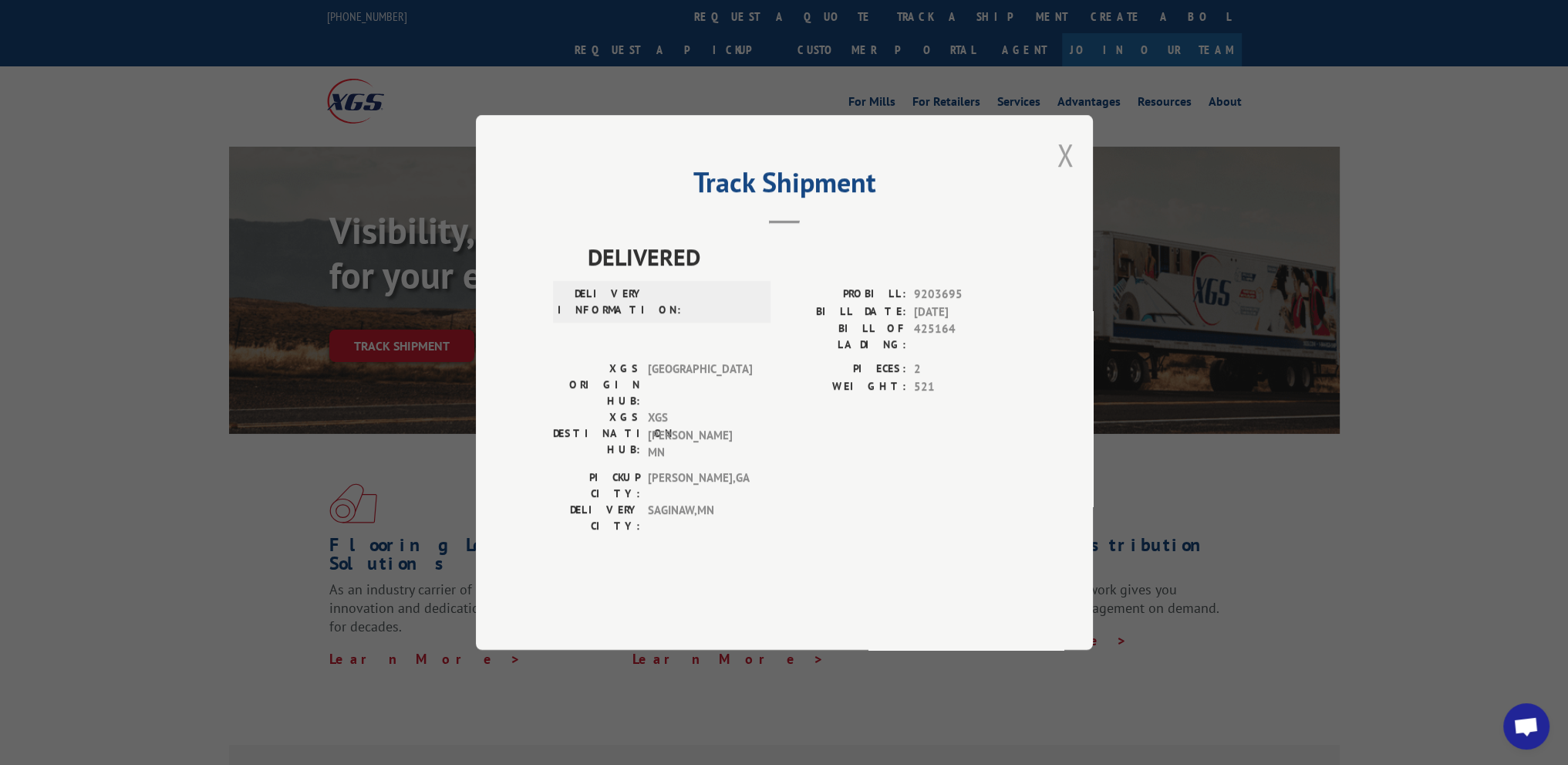
click at [1064, 175] on button "Close modal" at bounding box center [1065, 155] width 17 height 41
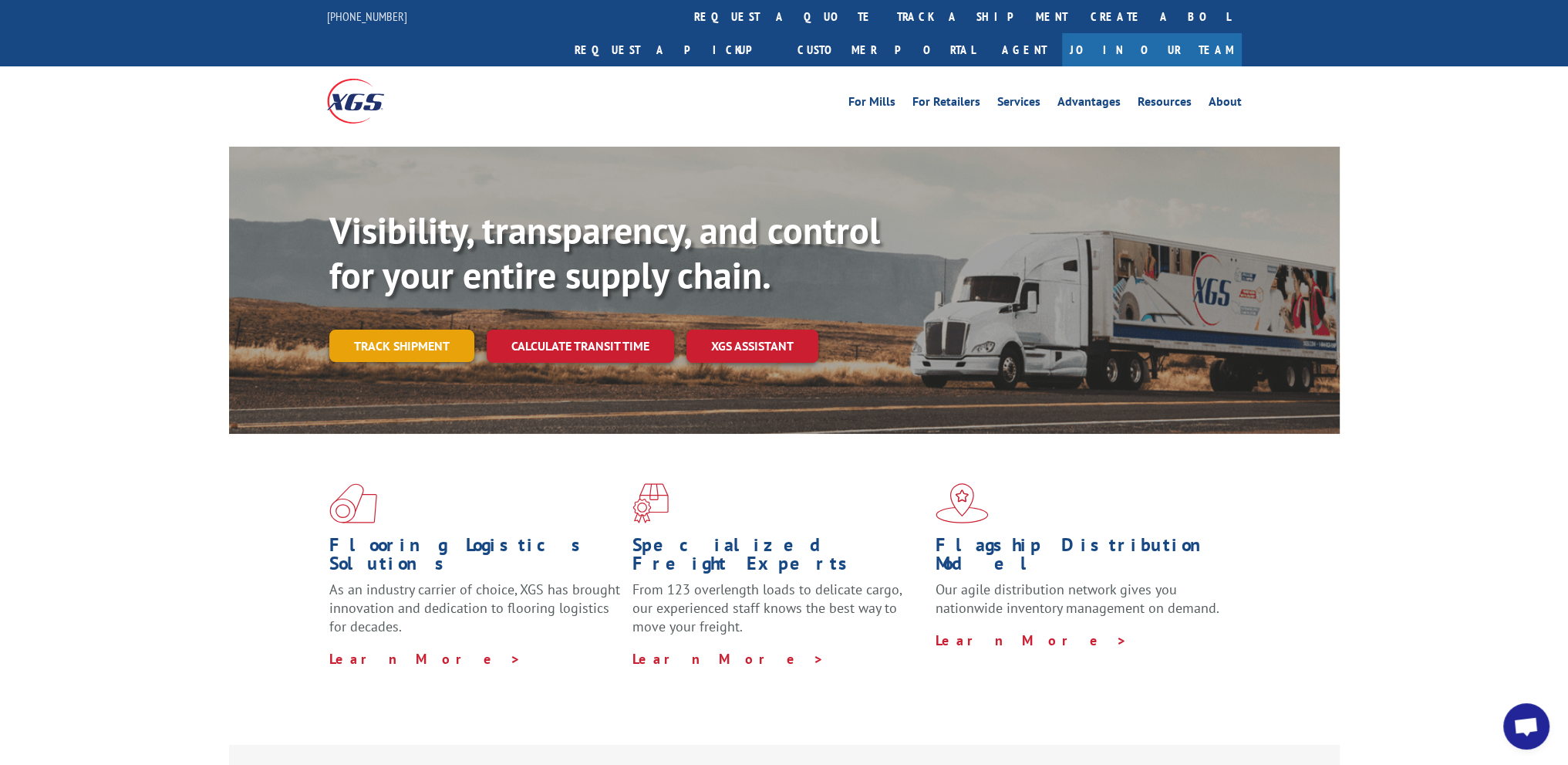
click at [408, 330] on link "Track shipment" at bounding box center [402, 346] width 145 height 32
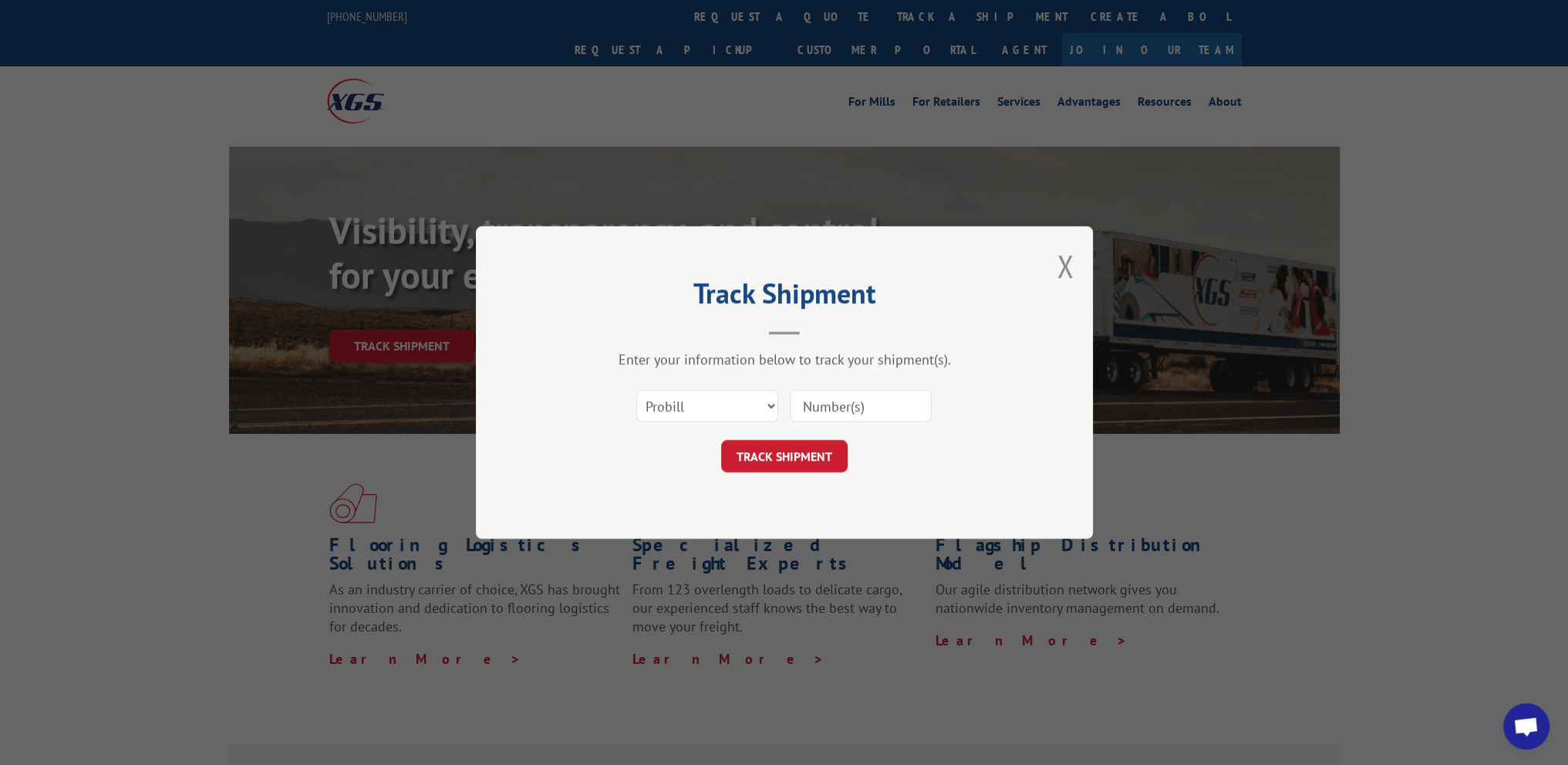
click at [862, 407] on input at bounding box center [861, 406] width 142 height 32
paste input "11725106"
type input "11725106"
click at [804, 460] on button "TRACK SHIPMENT" at bounding box center [784, 456] width 127 height 32
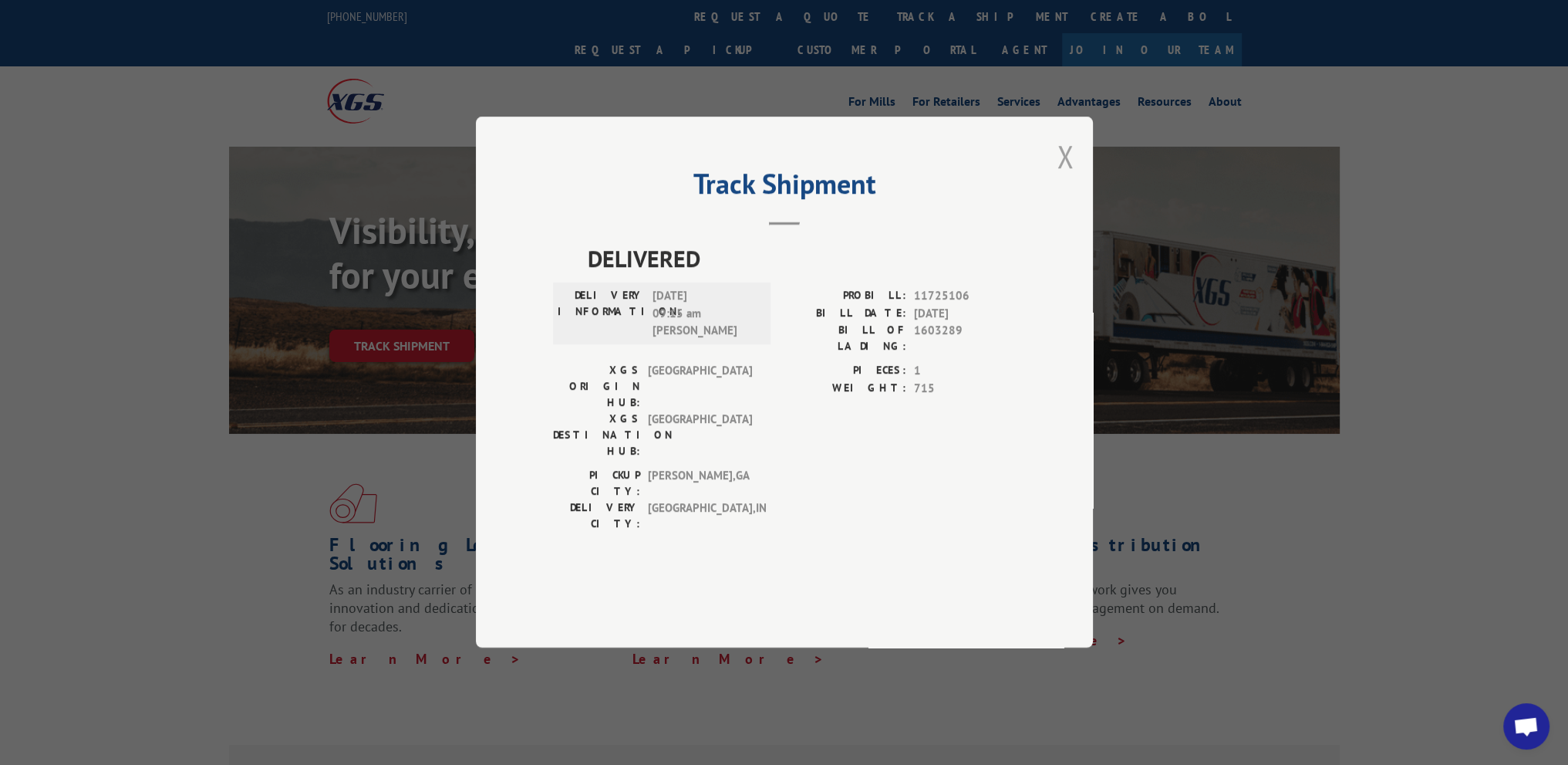
click at [1064, 177] on button "Close modal" at bounding box center [1065, 156] width 17 height 41
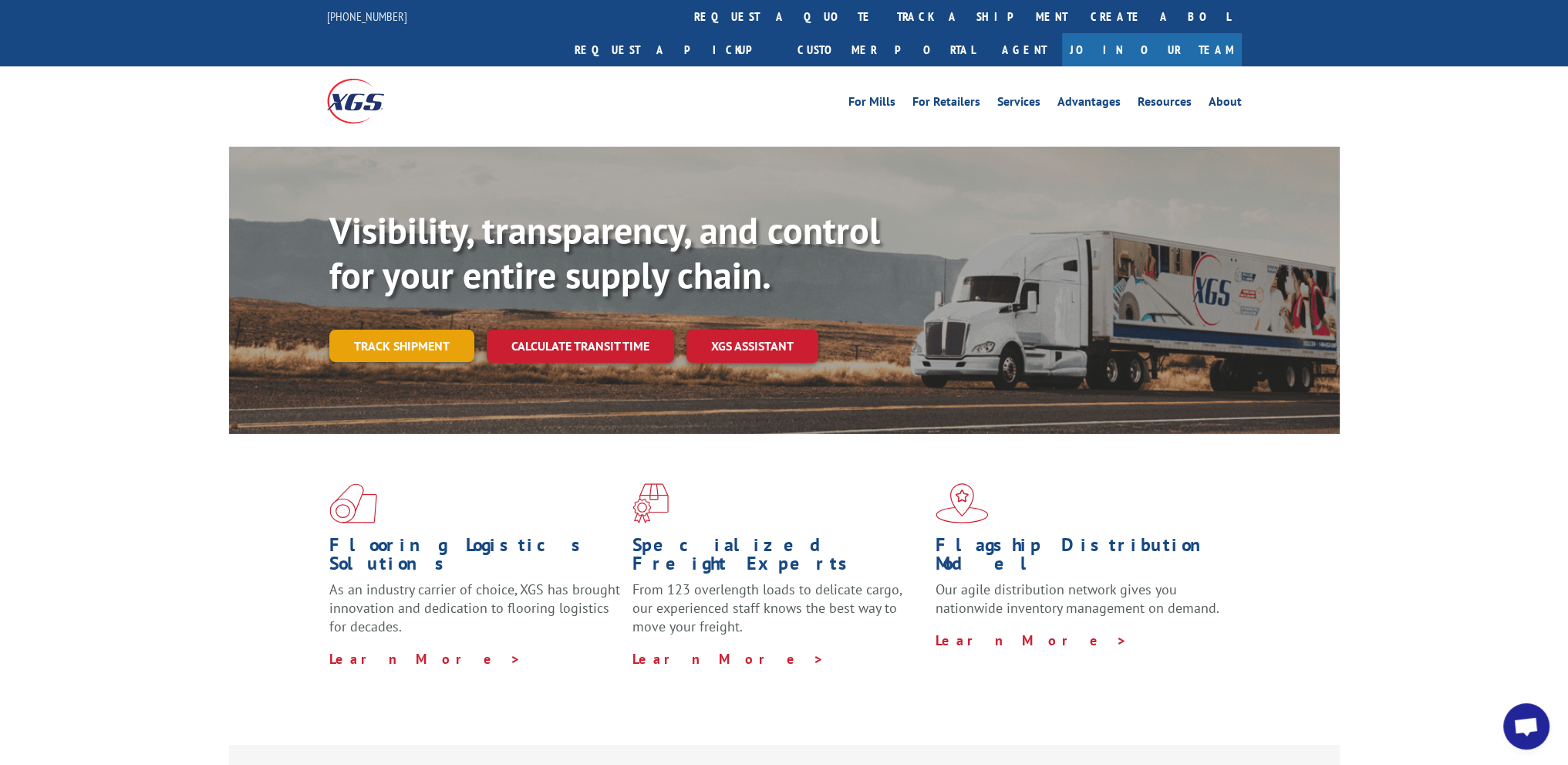
click at [340, 330] on link "Track shipment" at bounding box center [402, 346] width 145 height 32
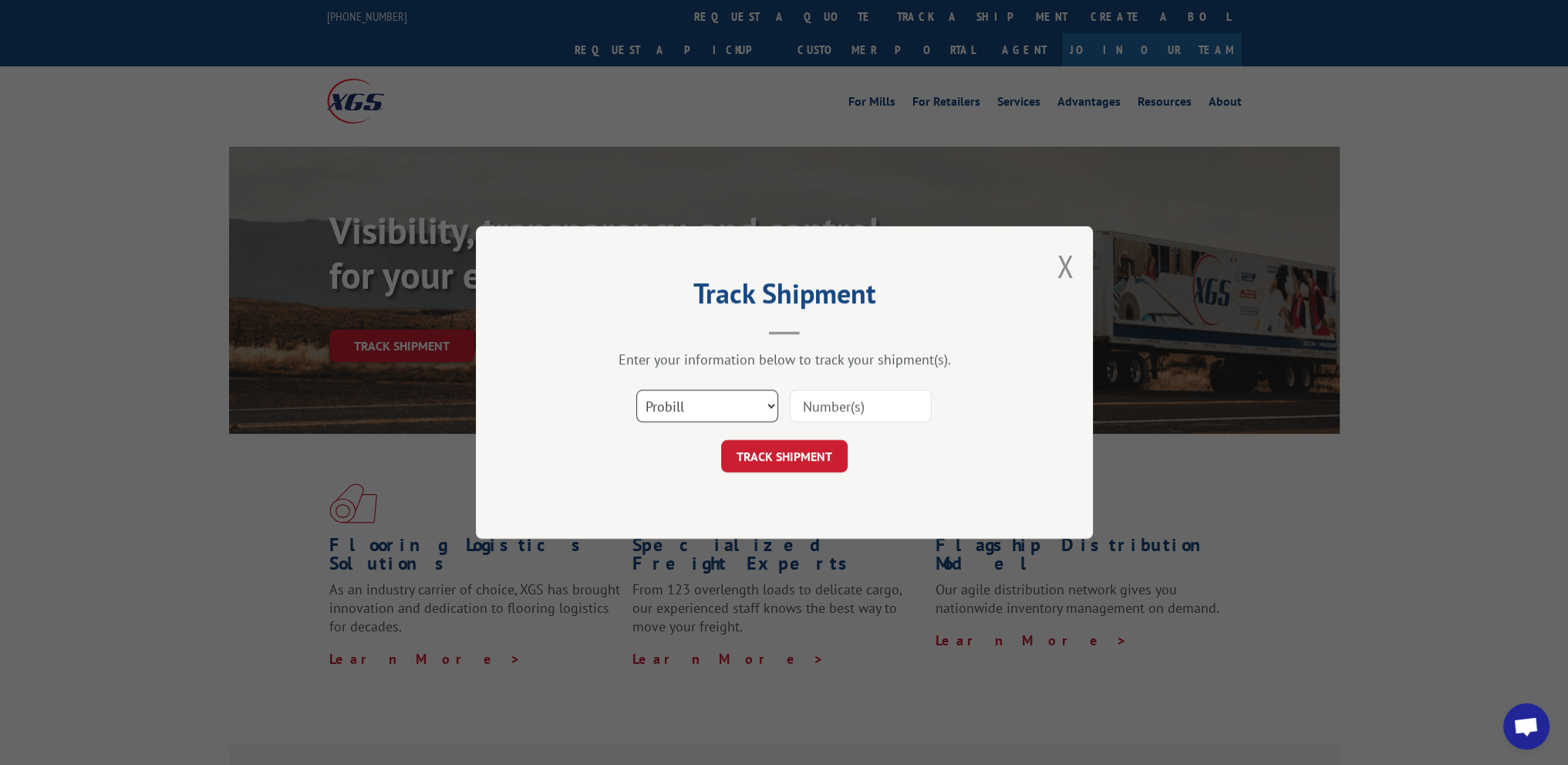
click at [698, 398] on select "Select category... Probill BOL PO" at bounding box center [707, 406] width 142 height 32
drag, startPoint x: 731, startPoint y: 397, endPoint x: 744, endPoint y: 397, distance: 13.0
click at [731, 397] on select "Select category... Probill BOL PO" at bounding box center [707, 406] width 142 height 32
click at [841, 394] on input at bounding box center [861, 406] width 142 height 32
paste input "17590057"
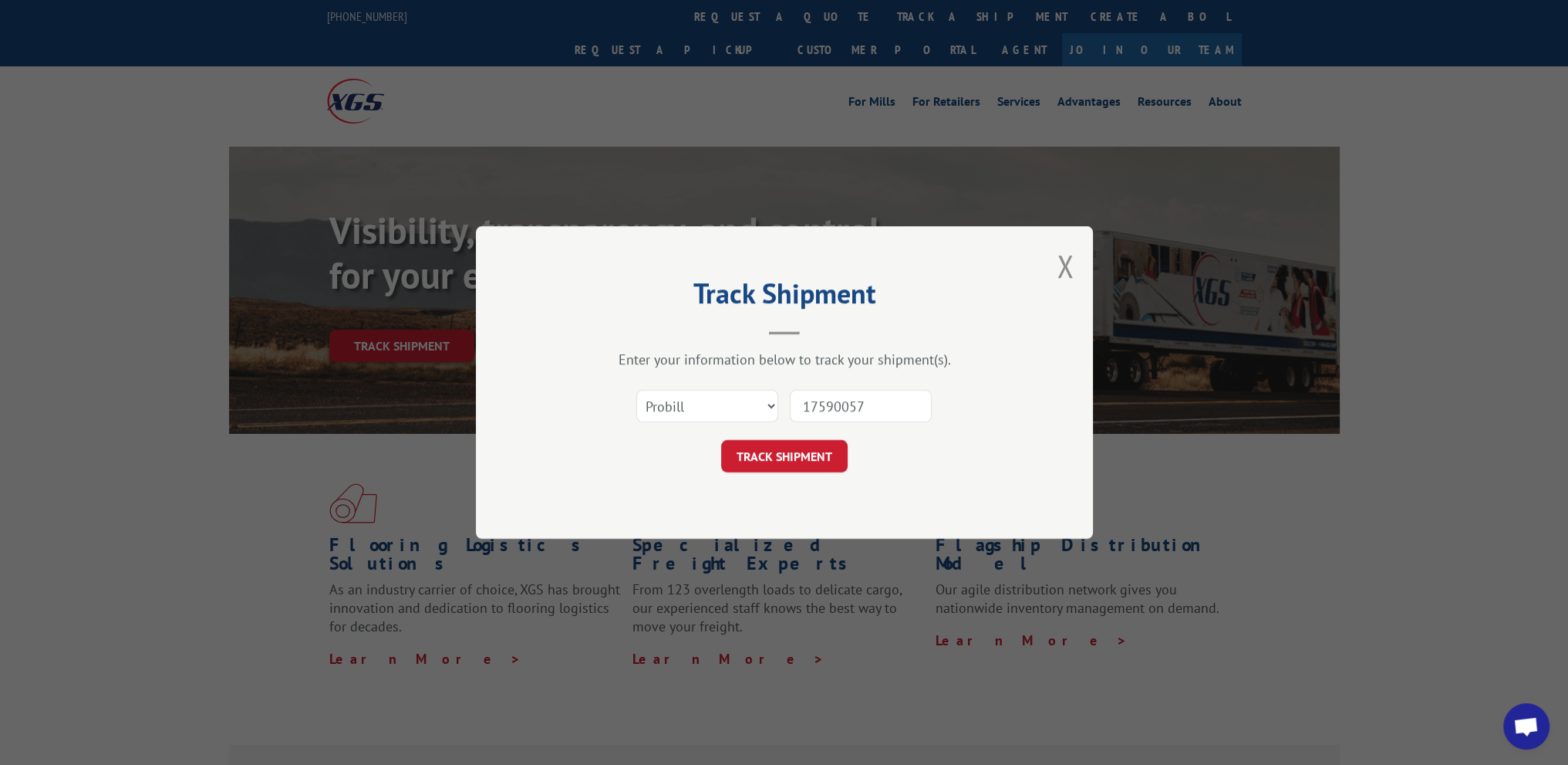
type input "17590057"
click at [721, 440] on button "TRACK SHIPMENT" at bounding box center [784, 456] width 127 height 32
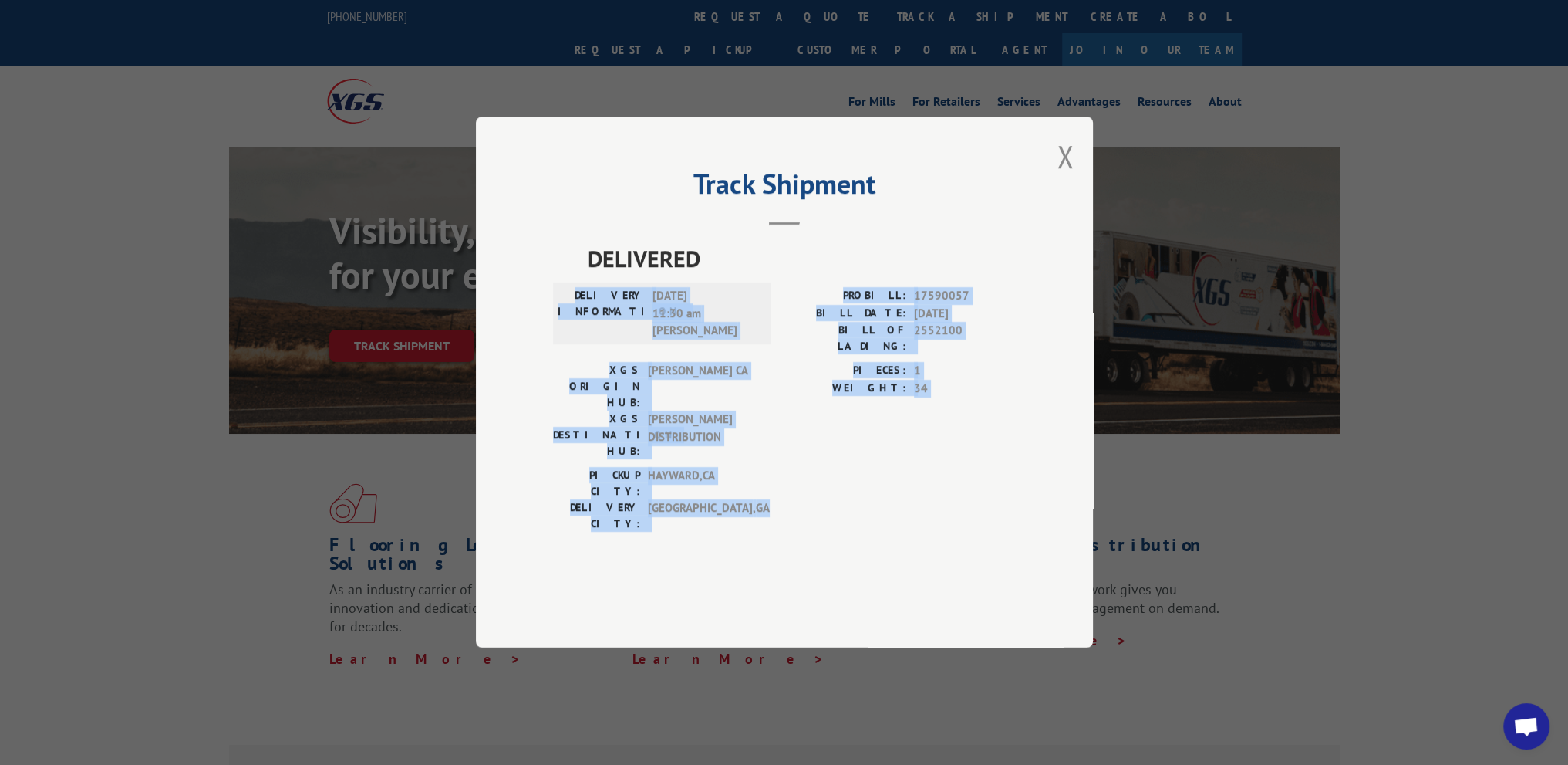
drag, startPoint x: 777, startPoint y: 493, endPoint x: 584, endPoint y: 341, distance: 245.7
click at [584, 341] on div "DELIVERED DELIVERY INFORMATION: [DATE] 11:30 am [PERSON_NAME]: 17590057 BILL DA…" at bounding box center [784, 391] width 463 height 298
copy div "DELIVERY INFORMATION: [DATE] 11:30 am [PERSON_NAME]: 17590057 BILL DATE: [DATE]…"
click at [1060, 177] on button "Close modal" at bounding box center [1065, 156] width 17 height 41
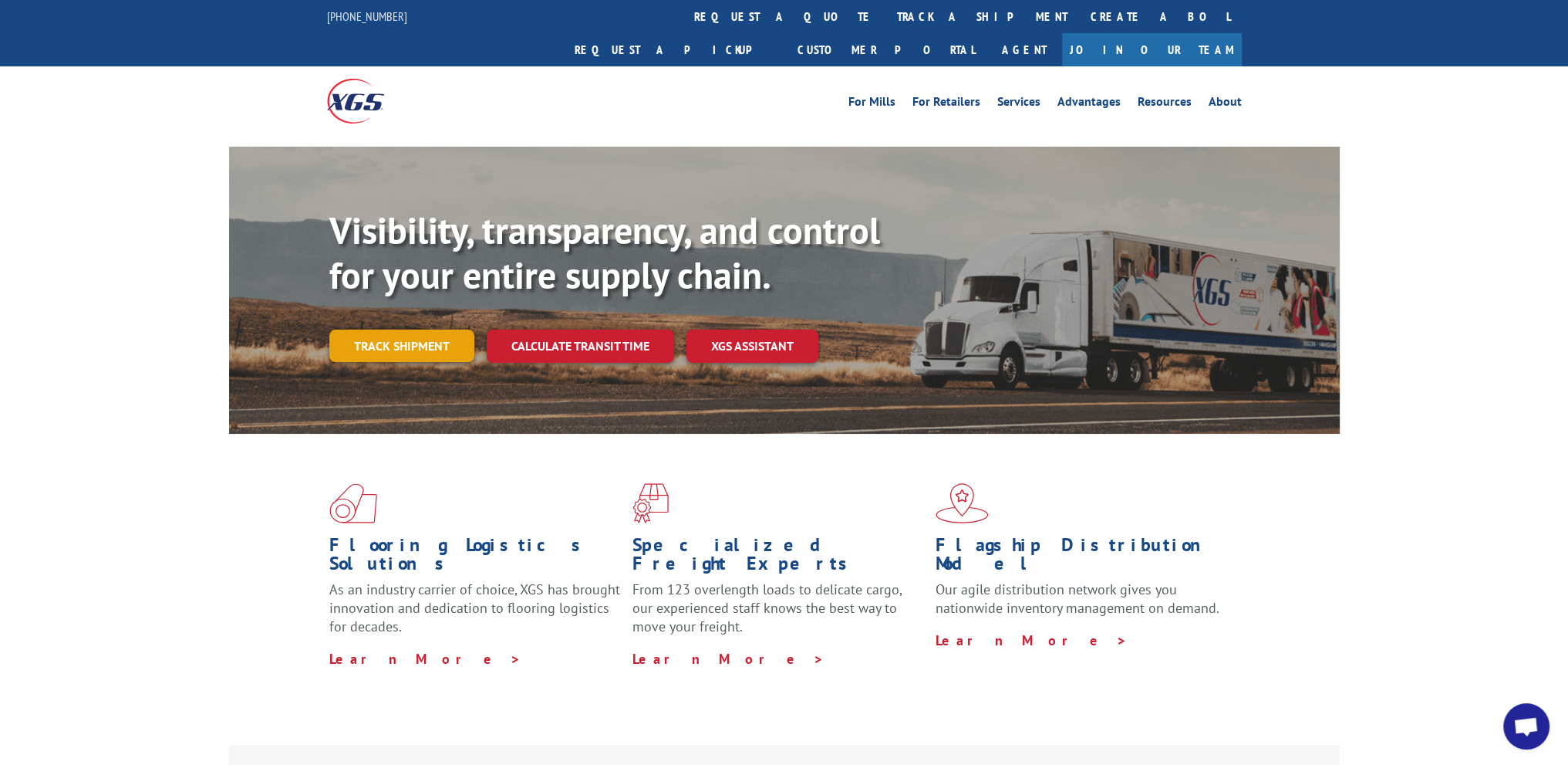
click at [366, 330] on link "Track shipment" at bounding box center [402, 346] width 145 height 32
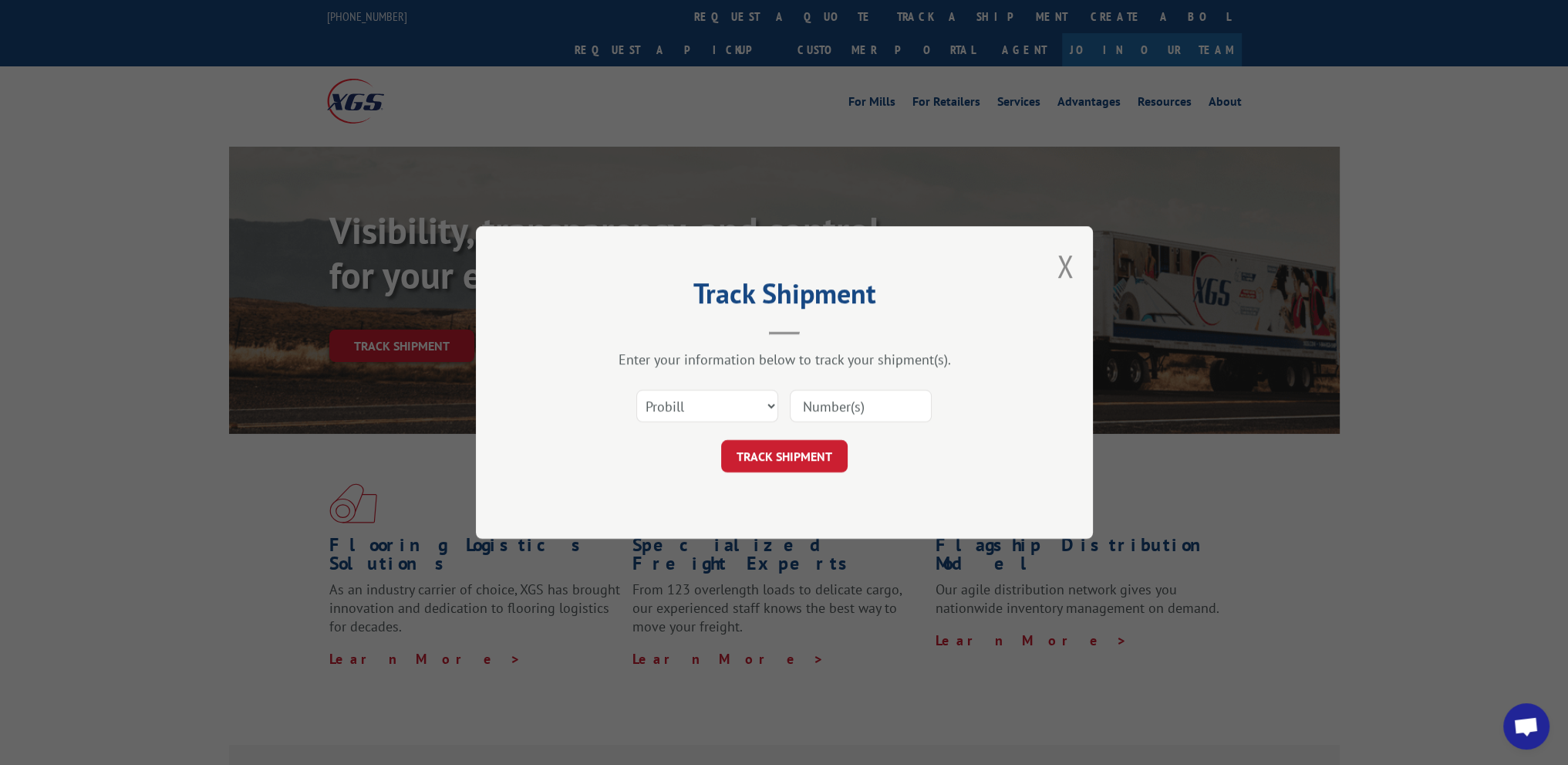
click at [817, 409] on input at bounding box center [861, 406] width 142 height 32
paste input "17590057"
type input "17590057"
click at [787, 455] on button "TRACK SHIPMENT" at bounding box center [784, 456] width 127 height 32
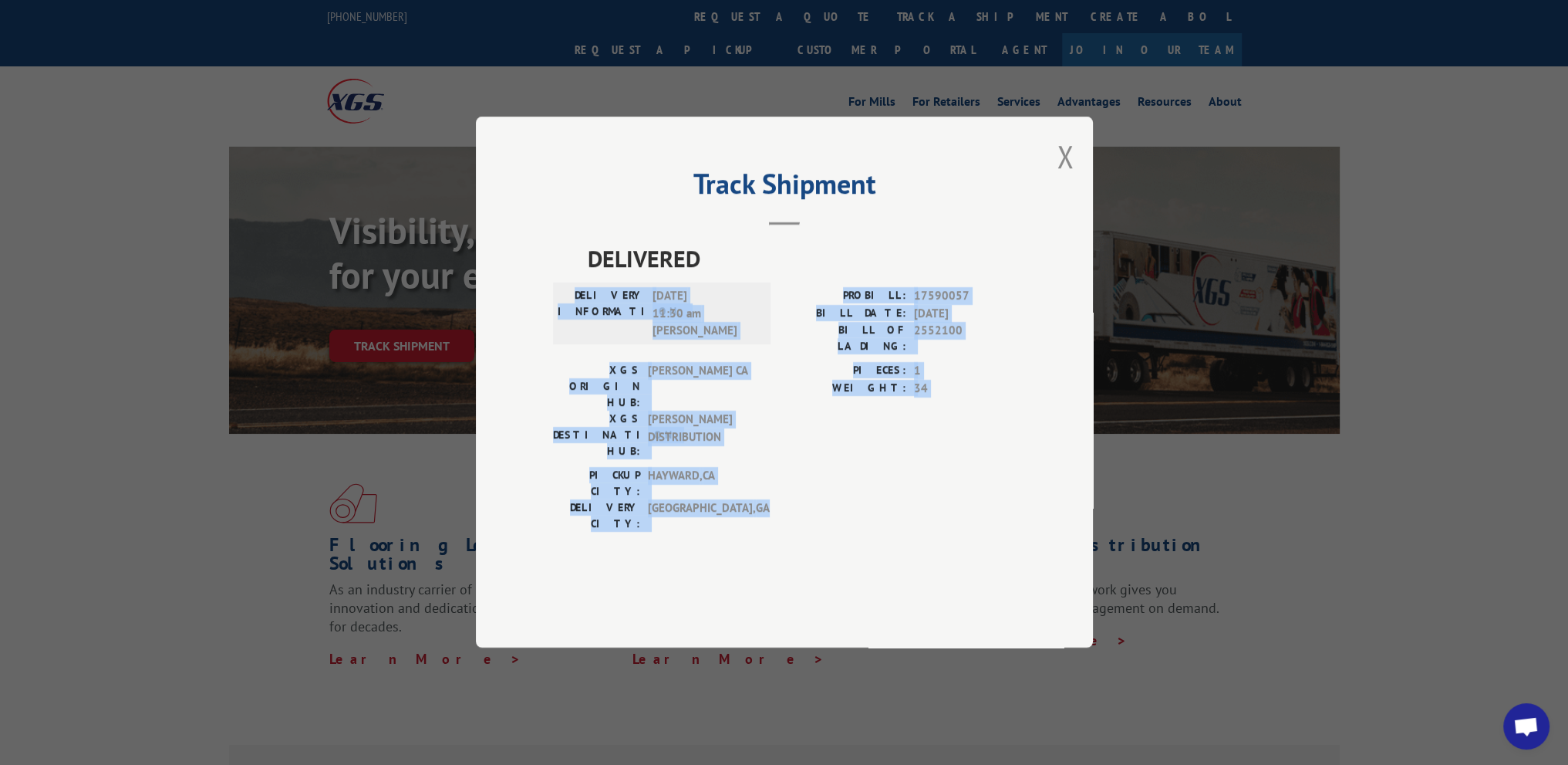
drag, startPoint x: 1009, startPoint y: 520, endPoint x: 568, endPoint y: 330, distance: 480.2
click at [568, 330] on div "DELIVERED DELIVERY INFORMATION: [DATE] 11:30 am [PERSON_NAME]: 17590057 BILL DA…" at bounding box center [784, 412] width 463 height 341
copy div "DELIVERY INFORMATION: [DATE] 11:30 am [PERSON_NAME]: 17590057 BILL DATE: [DATE]…"
drag, startPoint x: 1065, startPoint y: 197, endPoint x: 1080, endPoint y: 182, distance: 21.2
click at [1065, 177] on button "Close modal" at bounding box center [1065, 156] width 17 height 41
